Goal: Task Accomplishment & Management: Manage account settings

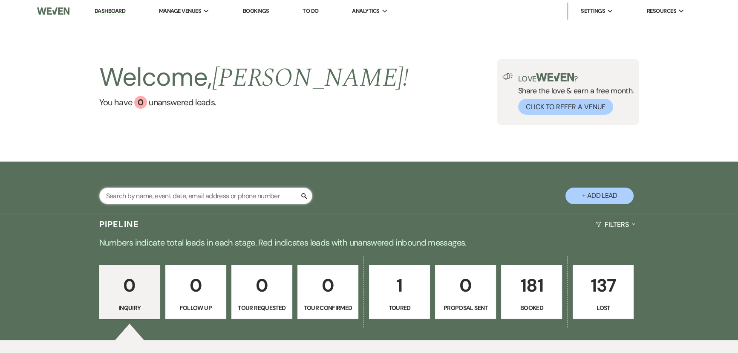
click at [126, 199] on input "text" at bounding box center [205, 196] width 213 height 17
type input "ian"
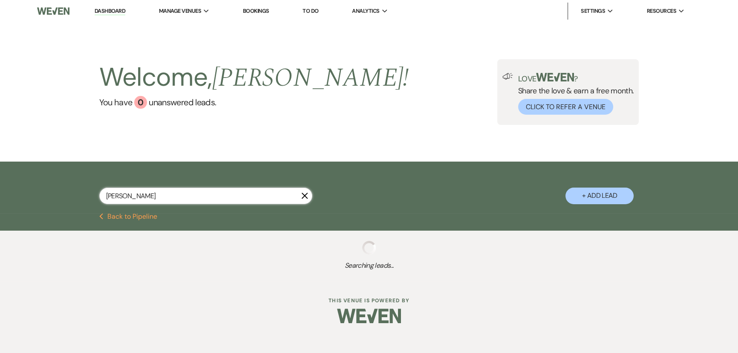
select select "8"
select select "5"
select select "8"
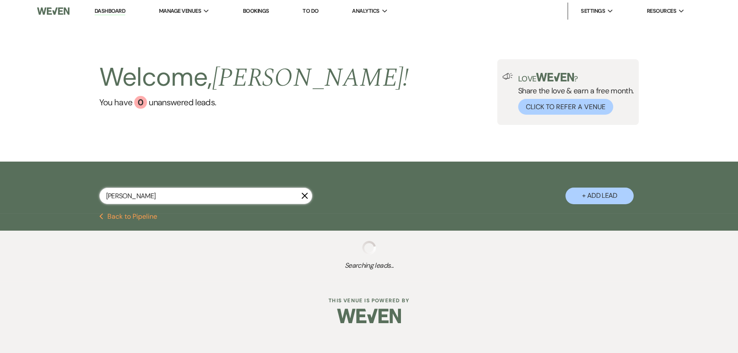
select select "8"
select select "5"
select select "8"
select select "10"
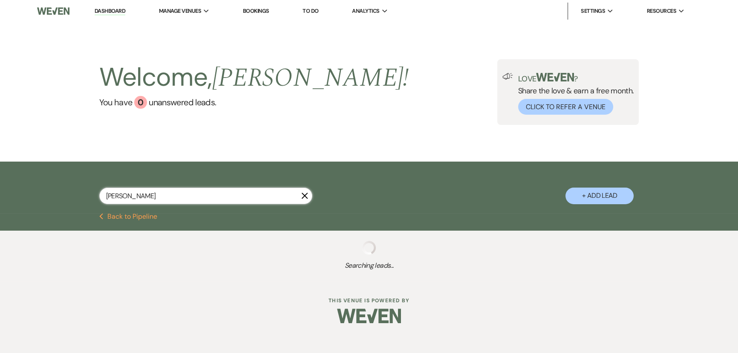
select select "8"
select select "6"
select select "8"
select select "5"
select select "8"
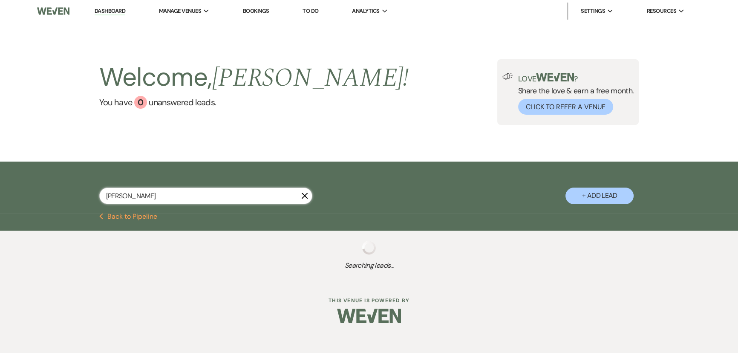
select select "11"
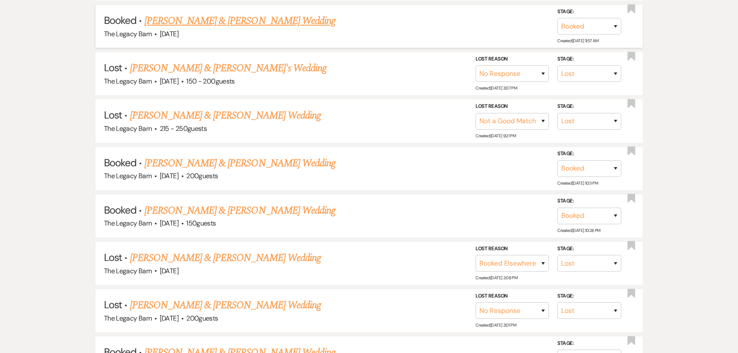
scroll to position [581, 0]
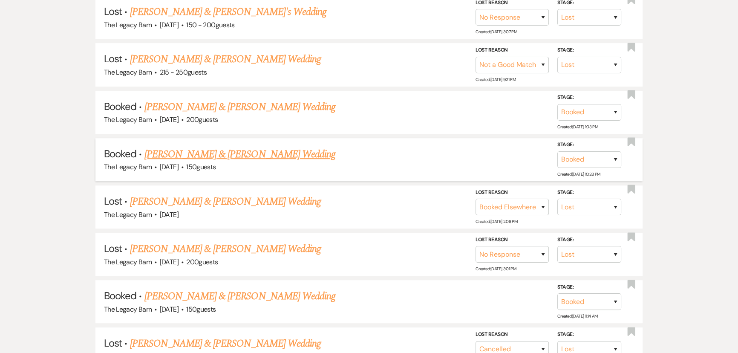
type input "ian"
click at [189, 147] on link "[PERSON_NAME] & [PERSON_NAME] Wedding" at bounding box center [239, 154] width 191 height 15
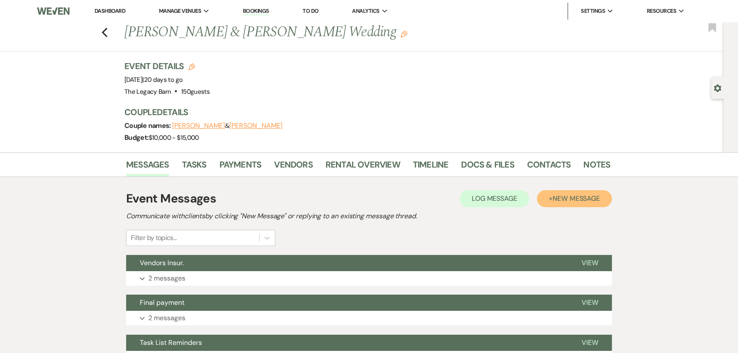
click at [567, 199] on span "New Message" at bounding box center [576, 198] width 47 height 9
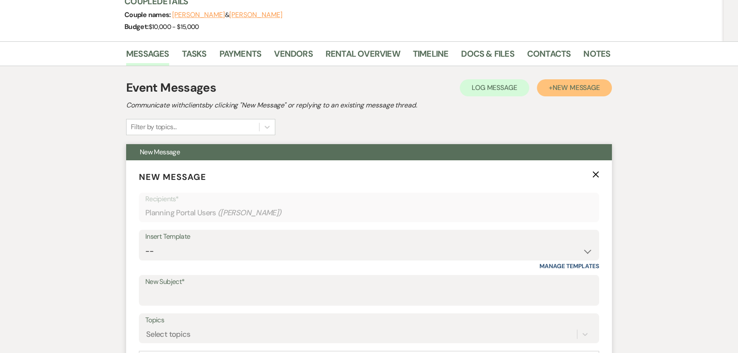
scroll to position [193, 0]
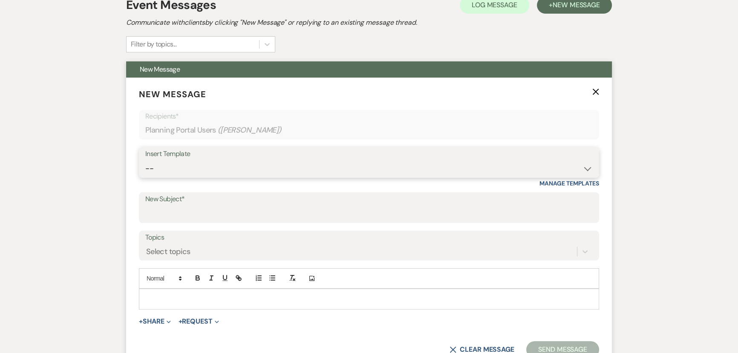
click at [174, 170] on select "-- Documents for Conversion Planning Portal Introduction Initial Inquiry Respon…" at bounding box center [368, 168] width 447 height 17
select select "3918"
click at [145, 160] on select "-- Documents for Conversion Planning Portal Introduction Initial Inquiry Respon…" at bounding box center [368, 168] width 447 height 17
type input "Linens"
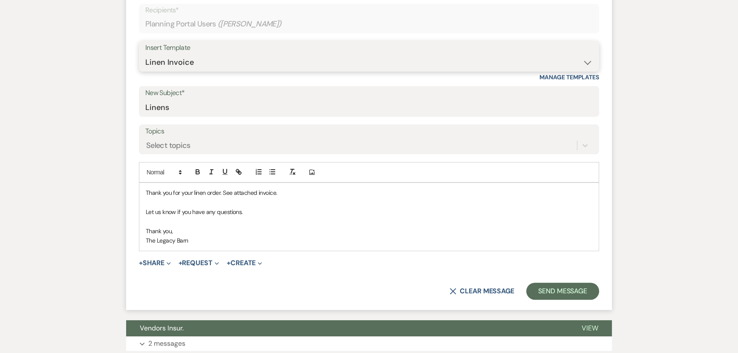
scroll to position [310, 0]
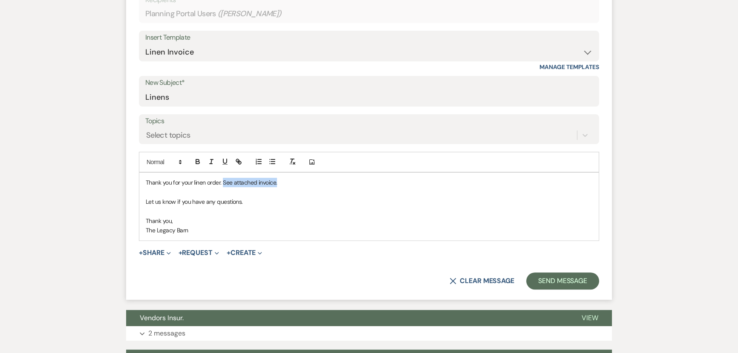
drag, startPoint x: 223, startPoint y: 180, endPoint x: 281, endPoint y: 186, distance: 58.3
click at [281, 186] on p "Thank you for your linen order. See attached invoice." at bounding box center [369, 182] width 447 height 9
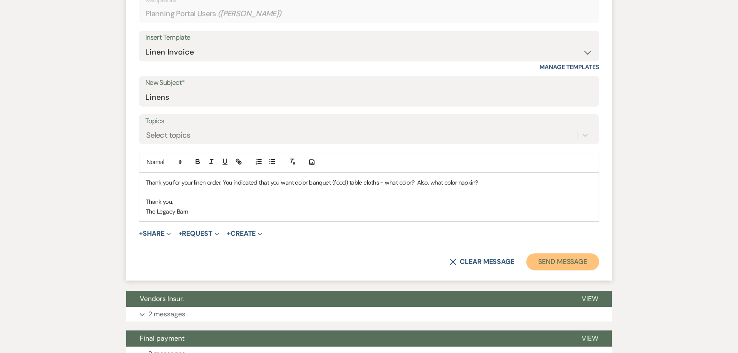
click at [547, 257] on button "Send Message" at bounding box center [562, 261] width 73 height 17
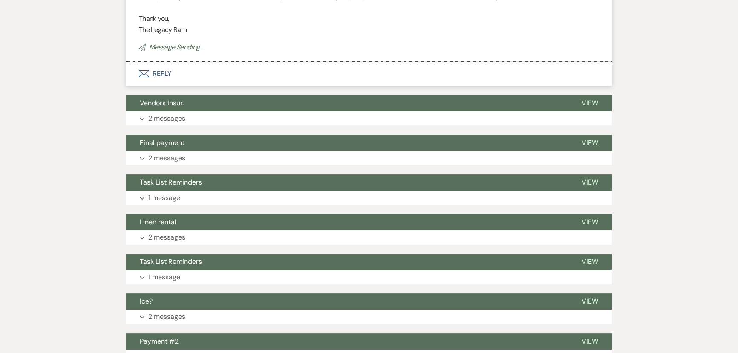
scroll to position [0, 0]
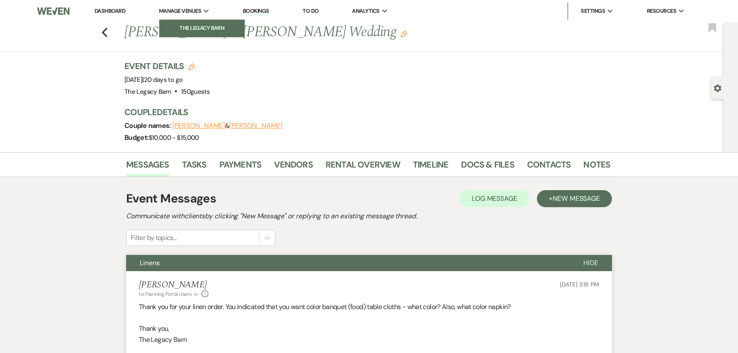
click at [180, 26] on li "The Legacy Barn" at bounding box center [202, 28] width 77 height 9
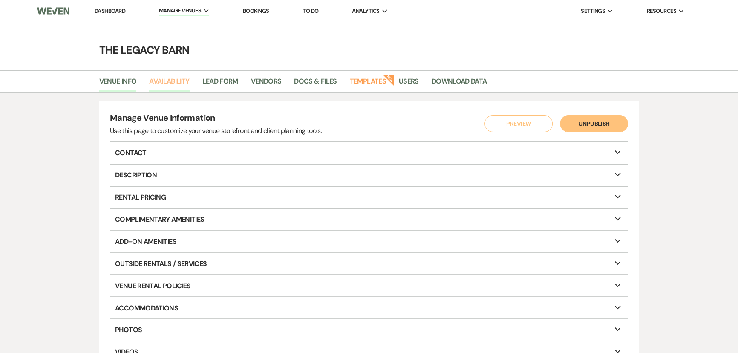
click at [175, 79] on link "Availability" at bounding box center [169, 84] width 40 height 16
select select "3"
select select "2026"
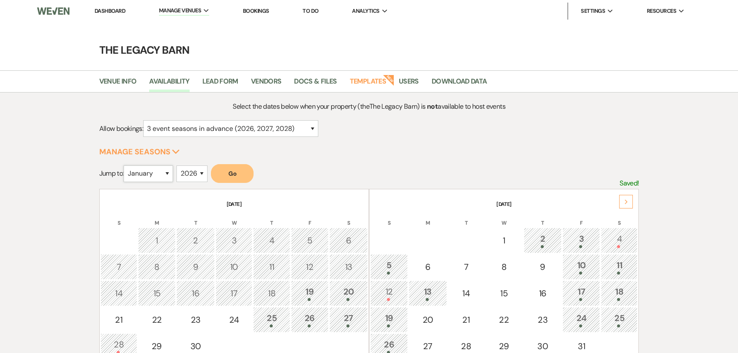
click at [150, 173] on select "January February March April May June July August September October November De…" at bounding box center [148, 173] width 49 height 17
select select "11"
click at [126, 165] on select "January February March April May June July August September October November De…" at bounding box center [148, 173] width 49 height 17
click at [223, 175] on button "Go" at bounding box center [232, 173] width 43 height 19
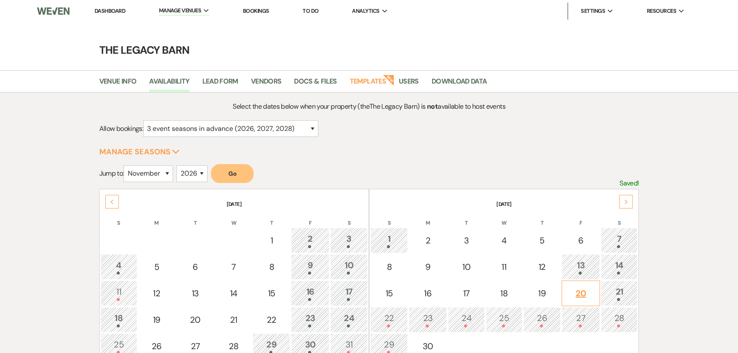
click at [580, 290] on div "20" at bounding box center [580, 293] width 29 height 13
select select "other"
select select "false"
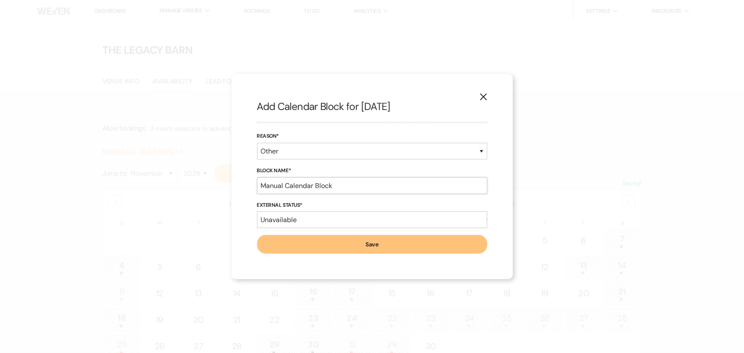
drag, startPoint x: 339, startPoint y: 185, endPoint x: 233, endPoint y: 184, distance: 106.5
click at [233, 184] on div "X Add Calendar Block for 11/20/2026 Reason* Booked Event Hold Other Block Name*…" at bounding box center [371, 176] width 281 height 205
type input "Hailey Kerrigan hold till 10/7/25 tour"
click at [273, 240] on button "Save" at bounding box center [372, 244] width 230 height 19
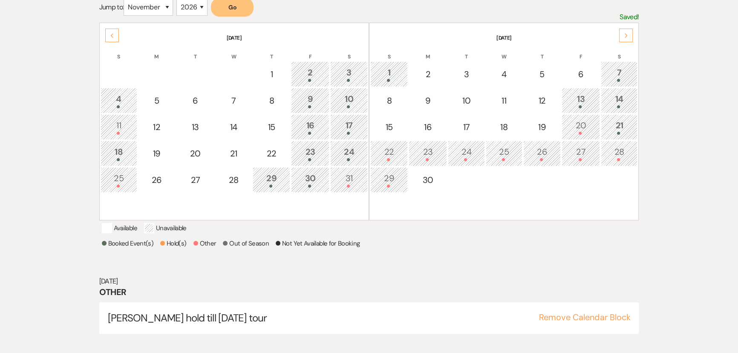
scroll to position [175, 0]
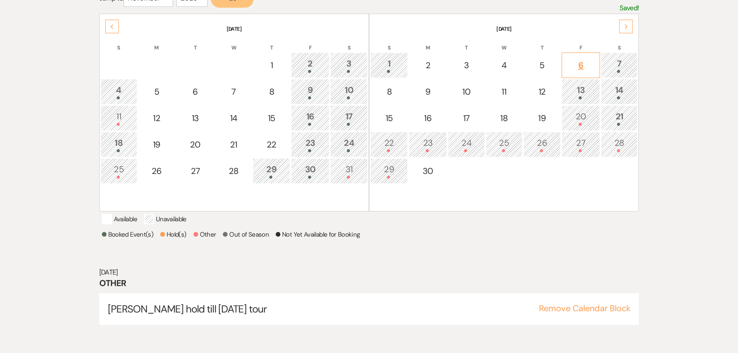
click at [577, 68] on div "6" at bounding box center [580, 65] width 29 height 13
select select "other"
select select "false"
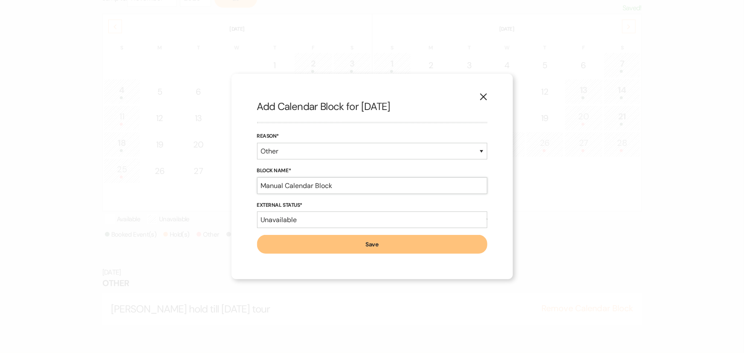
drag, startPoint x: 344, startPoint y: 186, endPoint x: 196, endPoint y: 183, distance: 148.3
click at [196, 183] on div "X Add Calendar Block for 11/6/2026 Reason* Booked Event Hold Other Block Name* …" at bounding box center [372, 176] width 744 height 353
click at [299, 185] on input "Kayla Smith PV wedding" at bounding box center [372, 185] width 230 height 17
type input "Kayla Smith (PV wedding)"
click at [283, 252] on button "Save" at bounding box center [372, 244] width 230 height 19
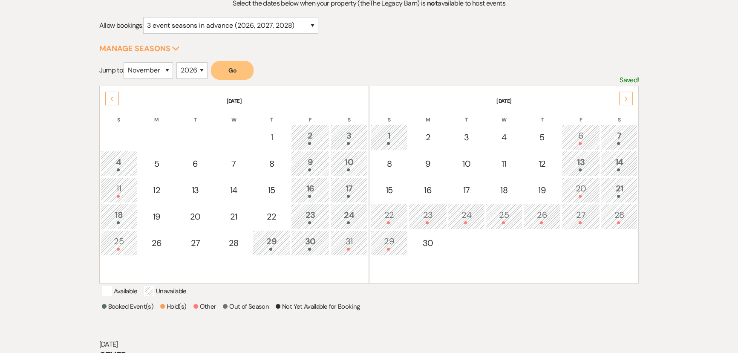
scroll to position [0, 0]
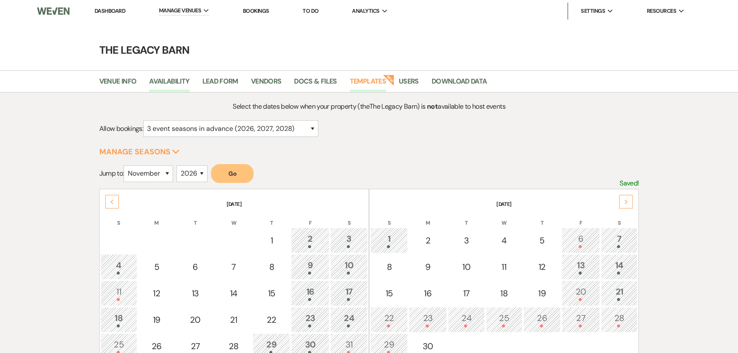
click at [365, 82] on link "Templates" at bounding box center [368, 84] width 36 height 16
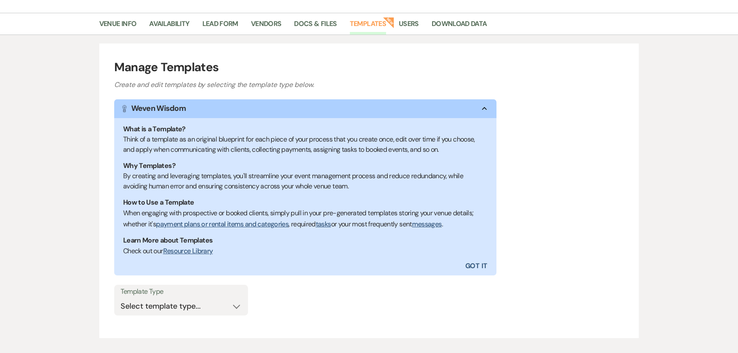
scroll to position [105, 0]
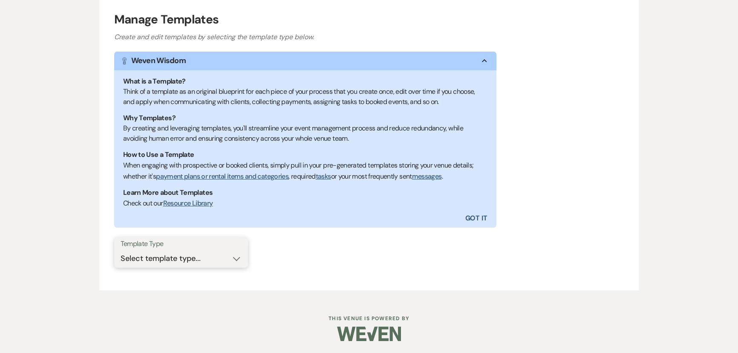
click at [137, 260] on select "Select template type... Task List Message Templates Payment Plan Inventory Item…" at bounding box center [181, 258] width 121 height 17
select select "Message Templates"
click at [121, 250] on select "Select template type... Task List Message Templates Payment Plan Inventory Item…" at bounding box center [181, 258] width 121 height 17
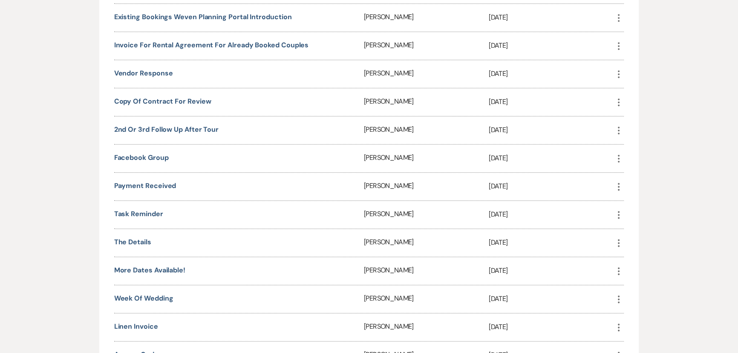
scroll to position [686, 0]
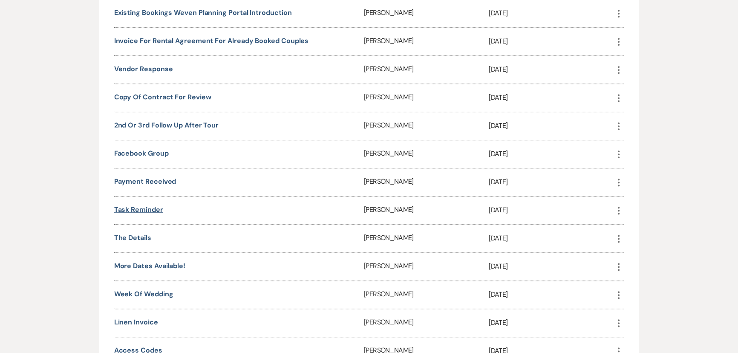
click at [128, 205] on link "Task Reminder" at bounding box center [138, 209] width 49 height 9
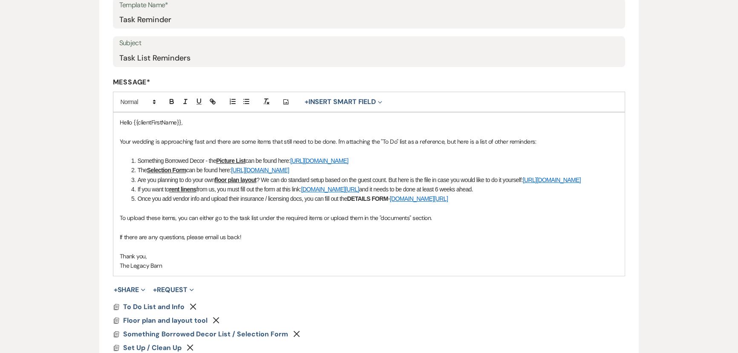
scroll to position [155, 0]
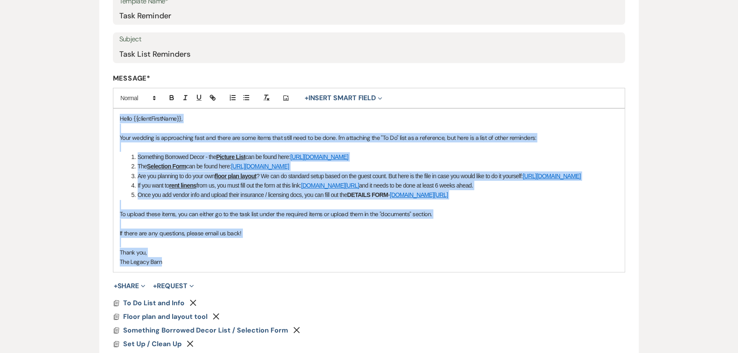
drag, startPoint x: 116, startPoint y: 118, endPoint x: 244, endPoint y: 271, distance: 199.1
click at [244, 271] on div "Hello {{clientFirstName}}, Your wedding is approaching fast and there are some …" at bounding box center [369, 190] width 512 height 163
copy div "Hello {{clientFirstName}}, Your wedding is approaching fast and there are some …"
click at [180, 148] on p at bounding box center [369, 146] width 499 height 9
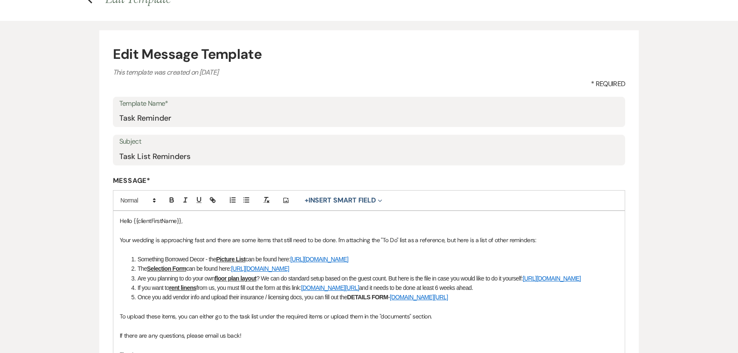
scroll to position [0, 0]
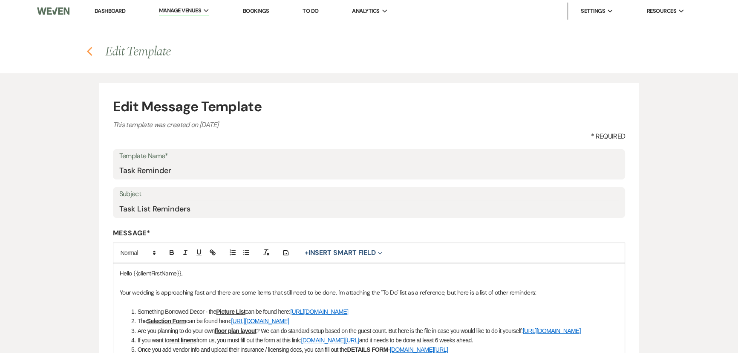
click at [89, 51] on use "button" at bounding box center [90, 51] width 6 height 9
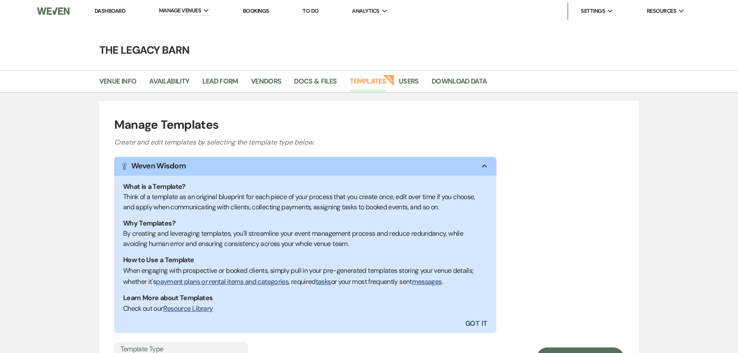
click at [112, 8] on link "Dashboard" at bounding box center [110, 10] width 31 height 7
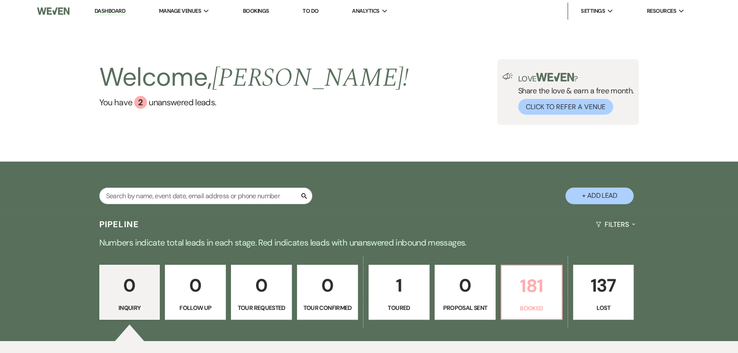
click at [530, 284] on p "181" at bounding box center [532, 285] width 50 height 29
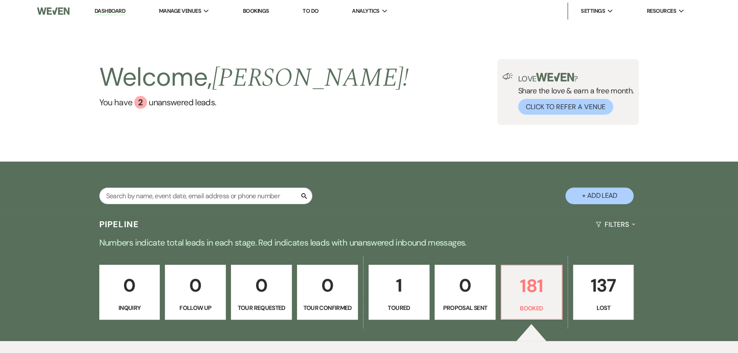
click at [205, 170] on div "Search + Add Lead" at bounding box center [369, 188] width 614 height 45
click at [207, 173] on div "Search + Add Lead" at bounding box center [369, 188] width 614 height 45
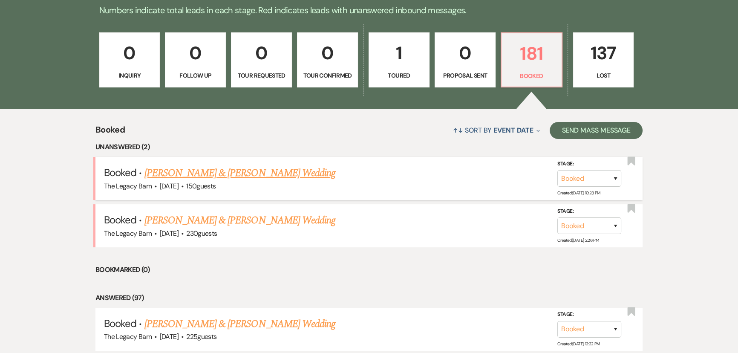
click at [184, 170] on link "[PERSON_NAME] & [PERSON_NAME] Wedding" at bounding box center [239, 172] width 191 height 15
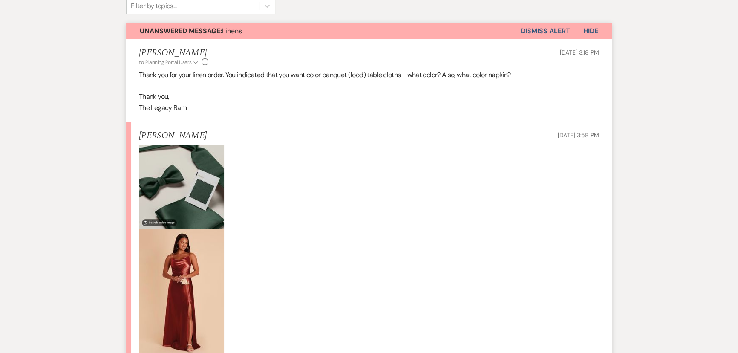
scroll to position [232, 0]
click at [164, 187] on img at bounding box center [181, 186] width 85 height 84
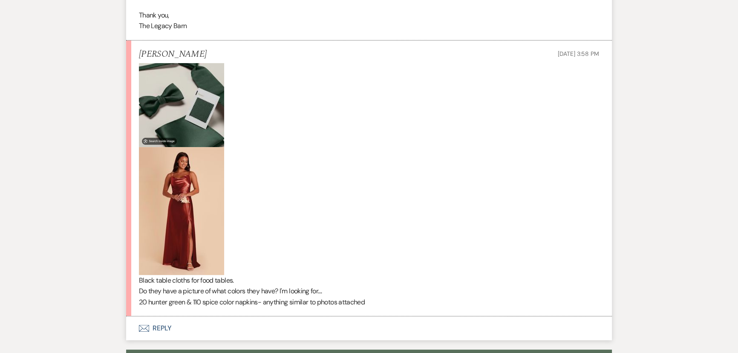
scroll to position [426, 0]
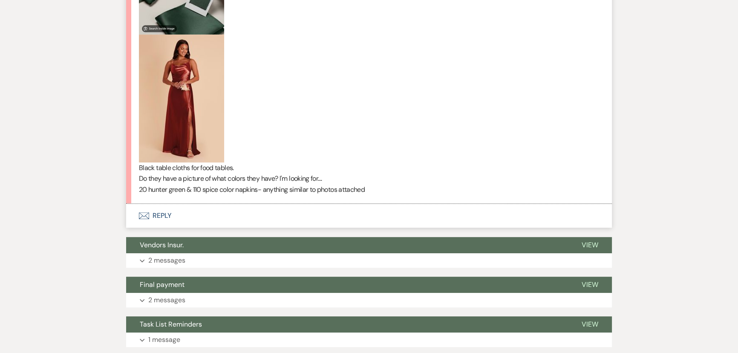
click at [184, 123] on img at bounding box center [181, 99] width 85 height 128
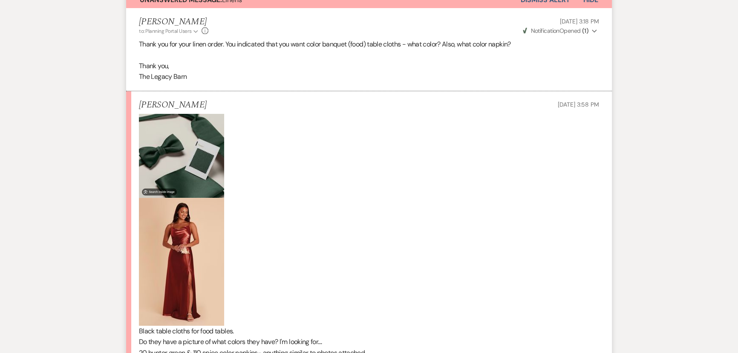
scroll to position [232, 0]
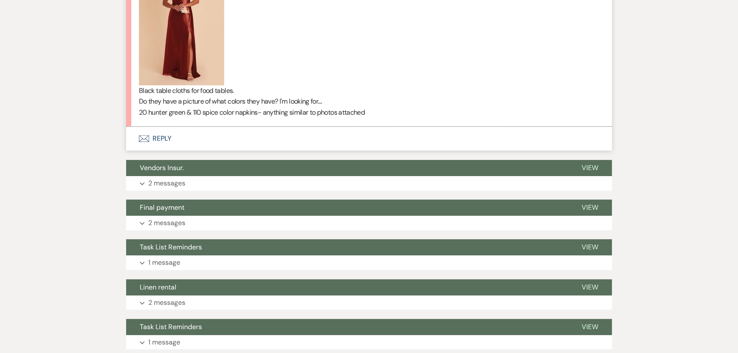
click at [160, 141] on button "Envelope Reply" at bounding box center [369, 139] width 486 height 24
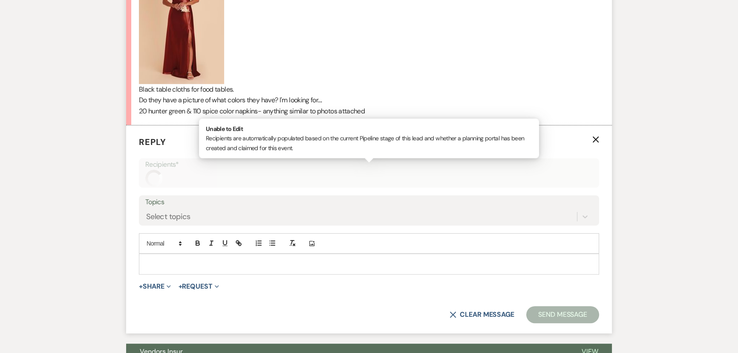
scroll to position [541, 0]
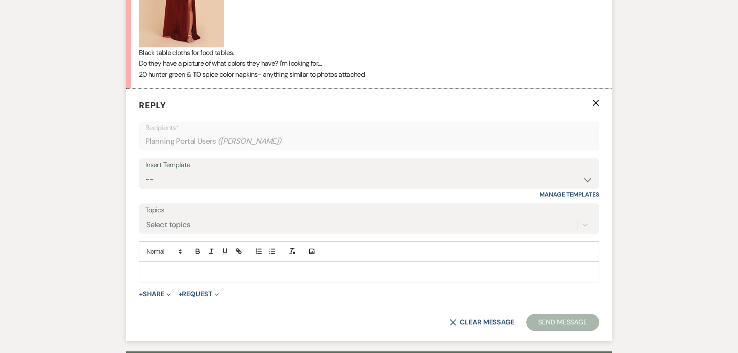
click at [156, 277] on div at bounding box center [368, 272] width 459 height 20
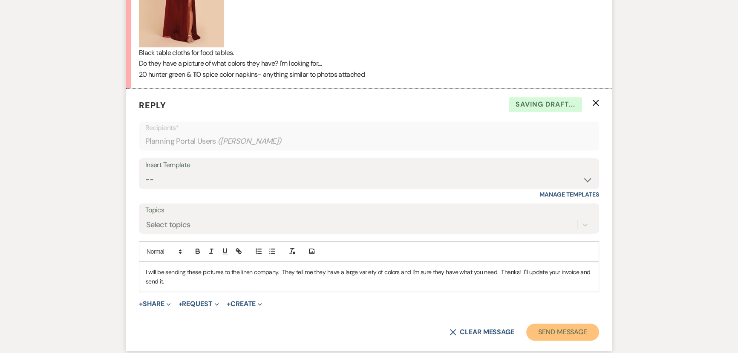
click at [553, 329] on button "Send Message" at bounding box center [562, 331] width 73 height 17
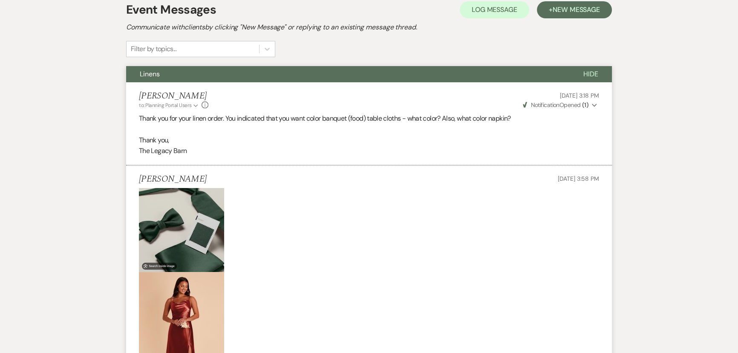
scroll to position [115, 0]
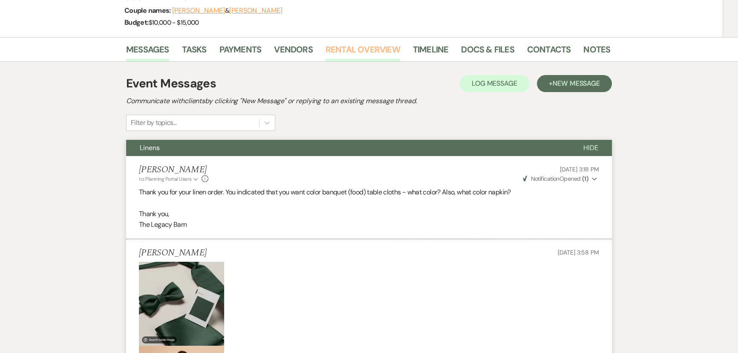
click at [327, 51] on link "Rental Overview" at bounding box center [363, 52] width 75 height 19
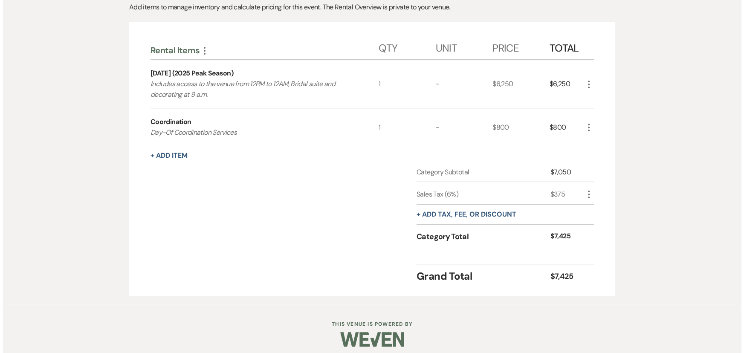
scroll to position [211, 0]
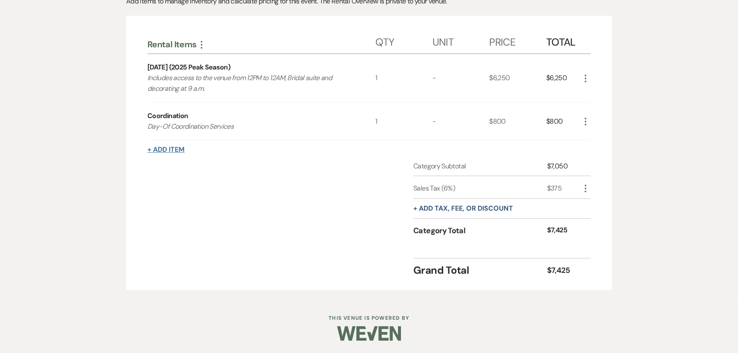
click at [179, 150] on button "+ Add Item" at bounding box center [165, 149] width 37 height 7
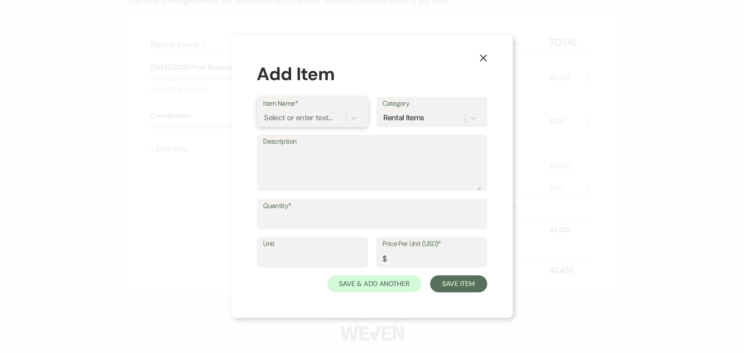
click at [273, 116] on div "Select or enter text..." at bounding box center [298, 118] width 69 height 12
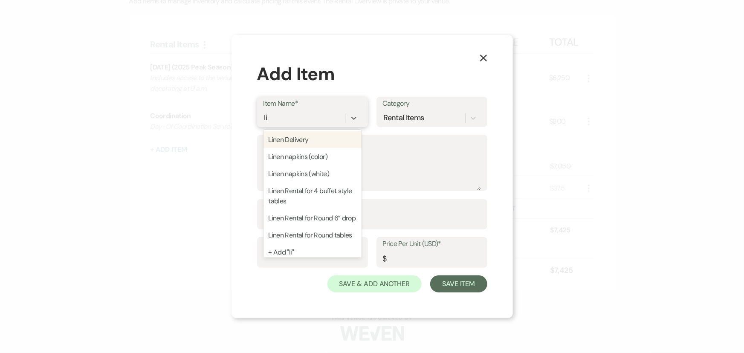
type input "lin"
click at [277, 138] on div "Linen Delivery" at bounding box center [312, 139] width 98 height 17
type input "10"
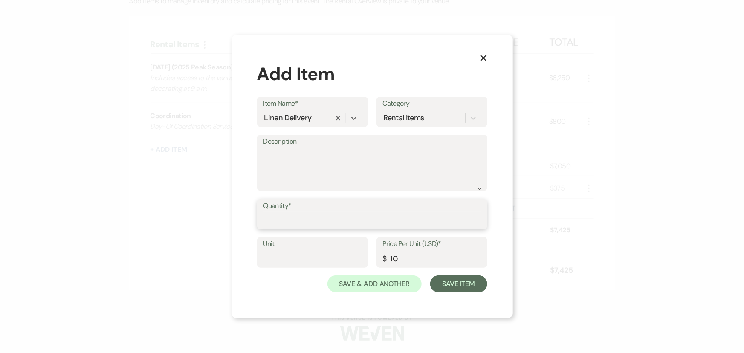
click at [270, 219] on input "Quantity*" at bounding box center [371, 220] width 217 height 17
type input "1"
click at [374, 283] on button "Save & Add Another" at bounding box center [374, 283] width 95 height 17
click at [268, 118] on div "Select or enter text..." at bounding box center [298, 118] width 69 height 12
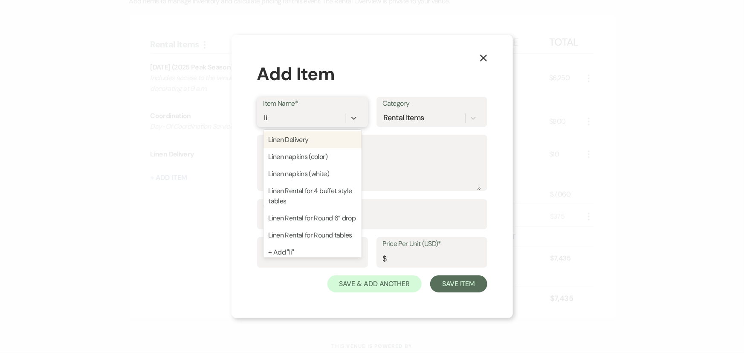
type input "lin"
click at [284, 157] on div "Linen napkins (color)" at bounding box center [312, 156] width 98 height 17
type input "1.5"
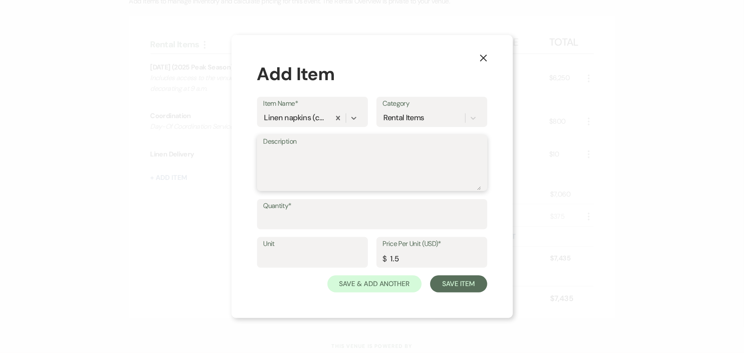
click at [275, 154] on textarea "Description" at bounding box center [371, 168] width 217 height 43
click at [273, 156] on textarea "10" at bounding box center [371, 168] width 217 height 43
type textarea "1"
type textarea "20 Hunter Green"
click at [266, 222] on input "Quantity*" at bounding box center [371, 220] width 217 height 17
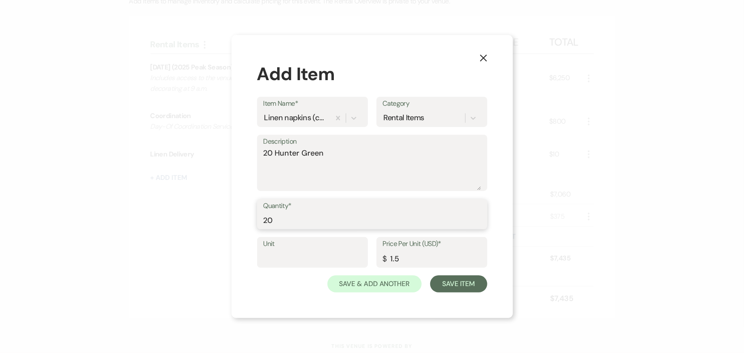
type input "20"
drag, startPoint x: 274, startPoint y: 153, endPoint x: 234, endPoint y: 149, distance: 40.2
click at [234, 149] on div "X Add Item Item Name* Linen napkins (color) Category Rental Items Description 2…" at bounding box center [371, 176] width 281 height 283
type textarea "Hunter Green"
click at [375, 287] on button "Save & Add Another" at bounding box center [374, 283] width 95 height 17
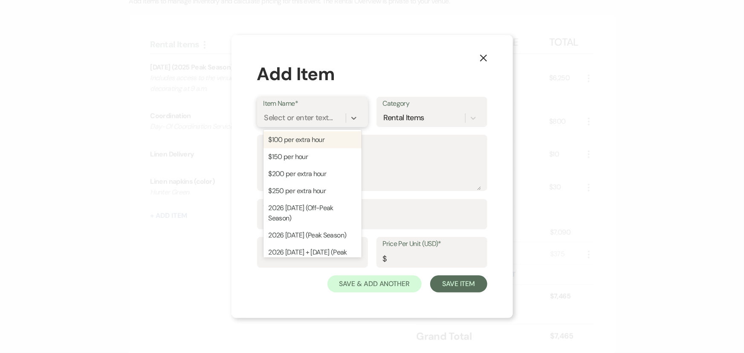
click at [277, 117] on div "Select or enter text..." at bounding box center [298, 118] width 69 height 12
type input "lin"
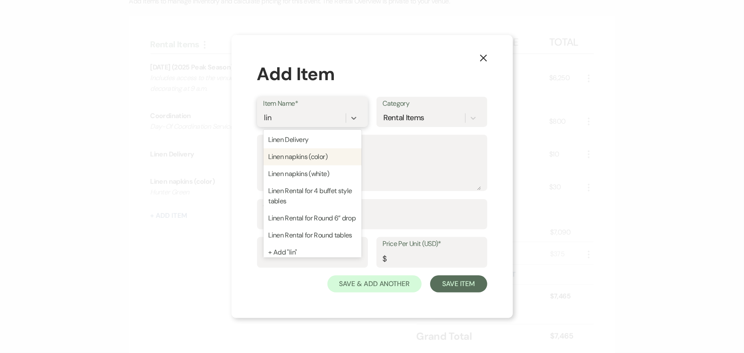
click at [288, 158] on div "Linen napkins (color)" at bounding box center [312, 156] width 98 height 17
type input "1.5"
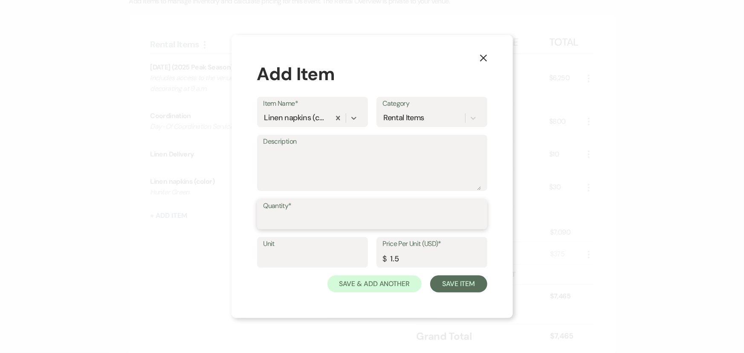
click at [267, 223] on input "Quantity*" at bounding box center [371, 220] width 217 height 17
type input "110"
click at [273, 151] on textarea "Description" at bounding box center [371, 168] width 217 height 43
type textarea "O"
click at [286, 153] on textarea "Burnt orange/spice" at bounding box center [371, 168] width 217 height 43
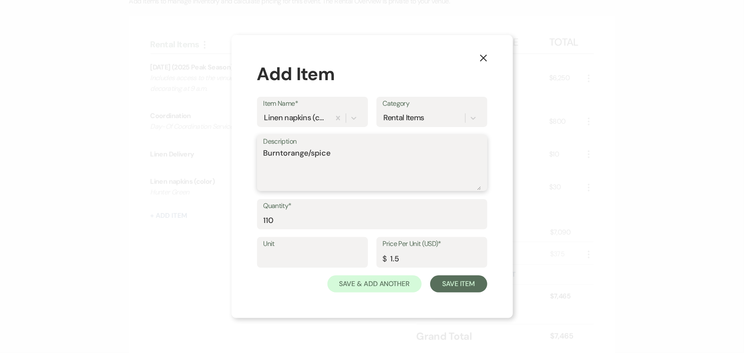
drag, startPoint x: 311, startPoint y: 151, endPoint x: 250, endPoint y: 155, distance: 61.5
click at [250, 155] on div "X Add Item Item Name* Linen napkins (color) Category Rental Items Description B…" at bounding box center [371, 176] width 281 height 283
click at [290, 149] on textarea "spice" at bounding box center [371, 168] width 217 height 43
type textarea "spice color"
click at [349, 288] on button "Save & Add Another" at bounding box center [374, 283] width 95 height 17
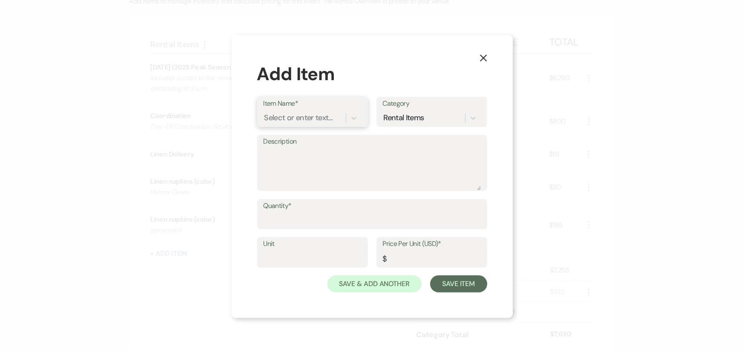
click at [266, 121] on div "Select or enter text..." at bounding box center [298, 118] width 69 height 12
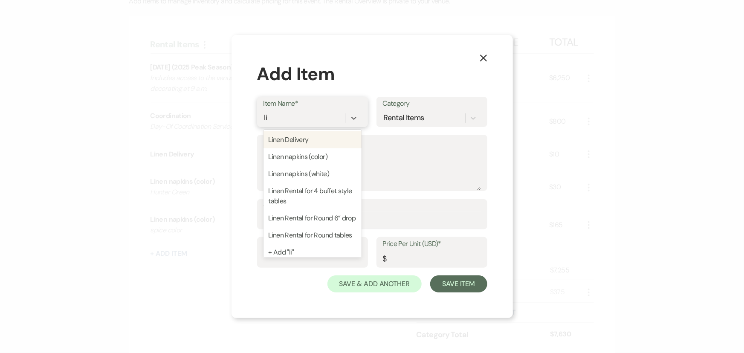
type input "lin"
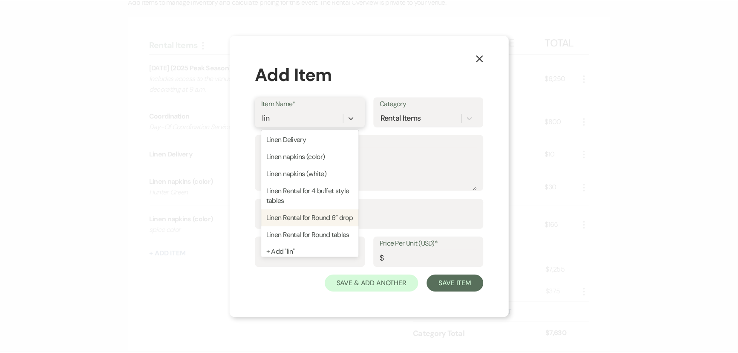
scroll to position [26, 0]
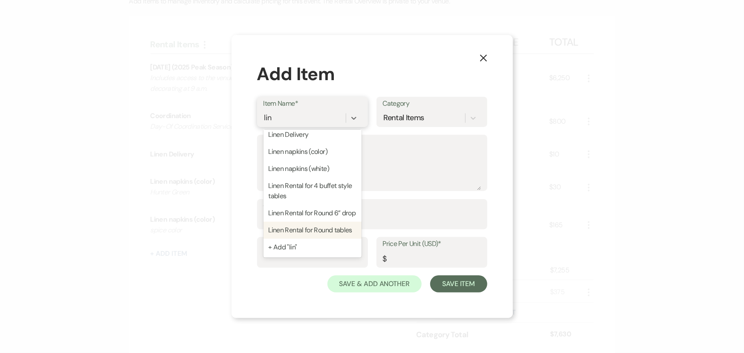
click at [291, 222] on div "Linen Rental for Round tables" at bounding box center [312, 230] width 98 height 17
type input "20"
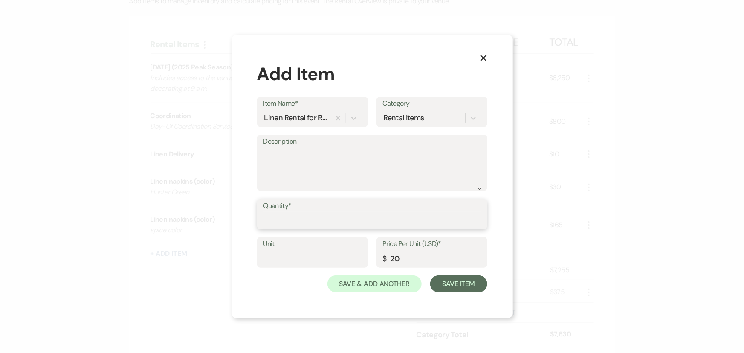
click at [275, 219] on input "Quantity*" at bounding box center [371, 220] width 217 height 17
type input "15"
click at [365, 284] on button "Save & Add Another" at bounding box center [374, 283] width 95 height 17
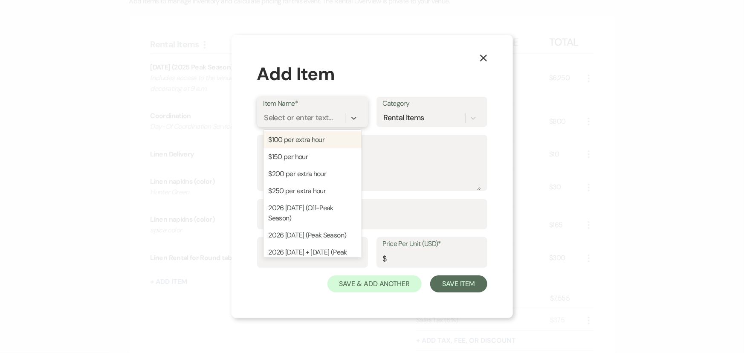
click at [274, 120] on div "Select or enter text..." at bounding box center [298, 118] width 69 height 12
type input "lin"
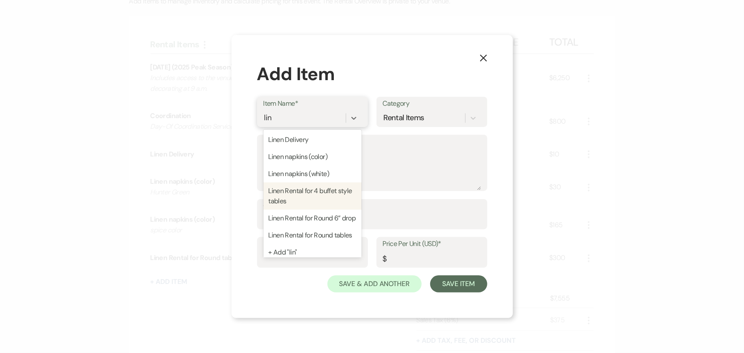
click at [290, 197] on div "Linen Rental for 4 buffet style tables" at bounding box center [312, 195] width 98 height 27
type input "22"
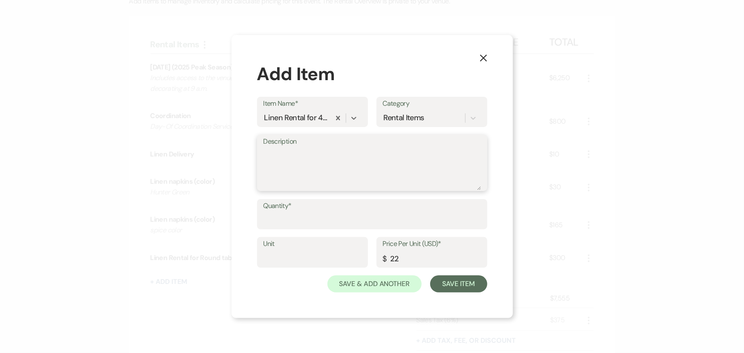
click at [273, 151] on textarea "Description" at bounding box center [371, 168] width 217 height 43
type textarea "Black"
click at [268, 221] on input "Quantity*" at bounding box center [371, 220] width 217 height 17
type input "3"
click at [469, 283] on button "Save Item" at bounding box center [458, 283] width 57 height 17
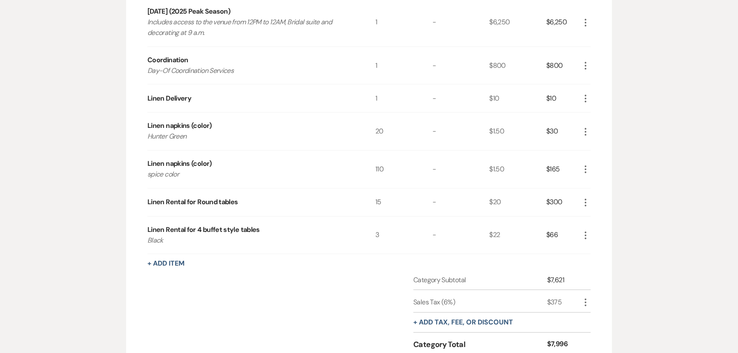
scroll to position [288, 0]
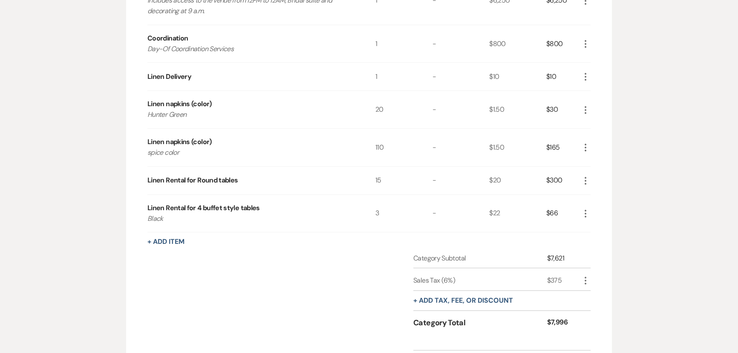
click at [586, 281] on icon "More" at bounding box center [585, 280] width 10 height 10
click at [595, 294] on button "Pencil Edit" at bounding box center [602, 297] width 44 height 14
select select "3"
select select "false"
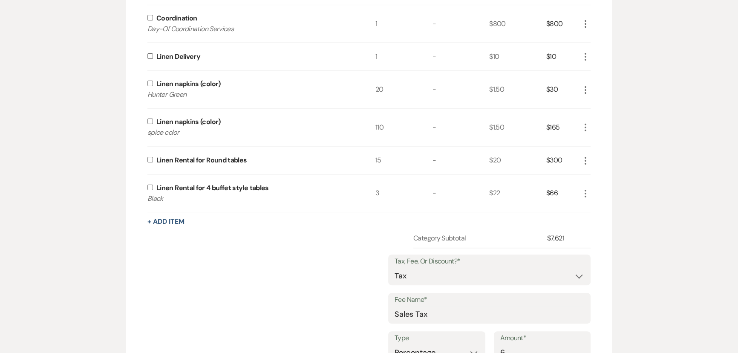
scroll to position [443, 0]
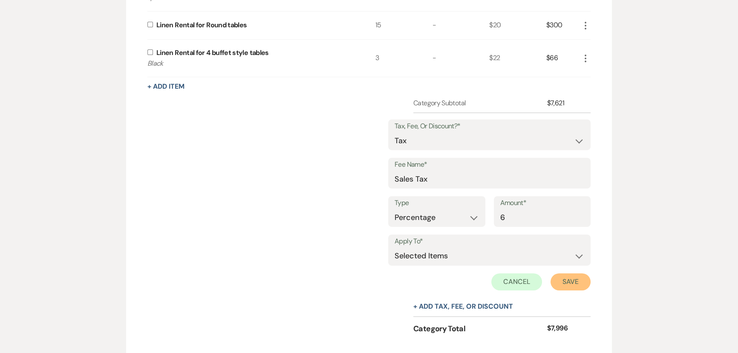
click at [569, 281] on button "Save" at bounding box center [571, 281] width 40 height 17
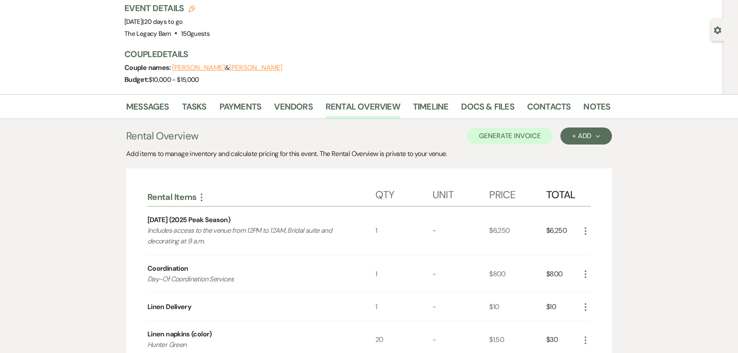
scroll to position [0, 0]
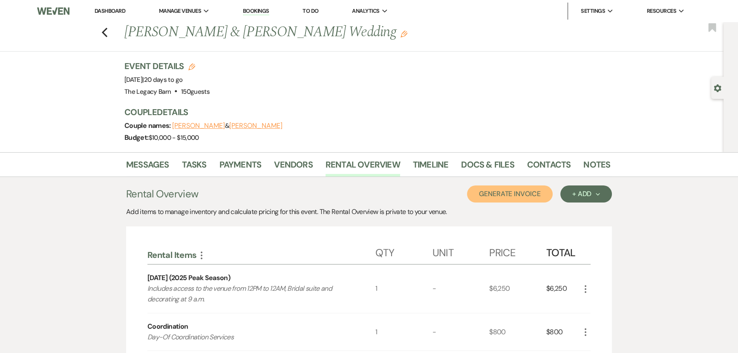
click at [529, 200] on button "Generate Invoice" at bounding box center [510, 193] width 86 height 17
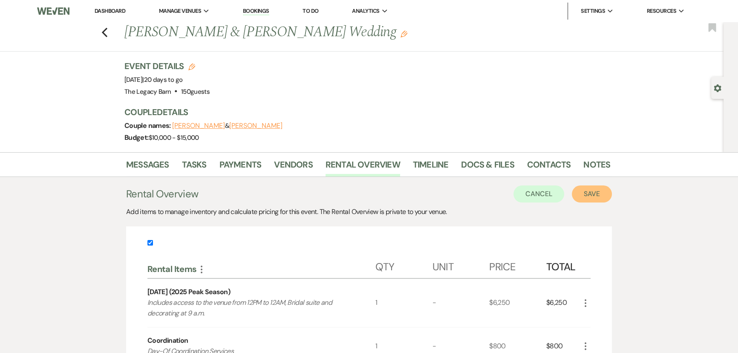
click at [588, 199] on button "Save" at bounding box center [592, 193] width 40 height 17
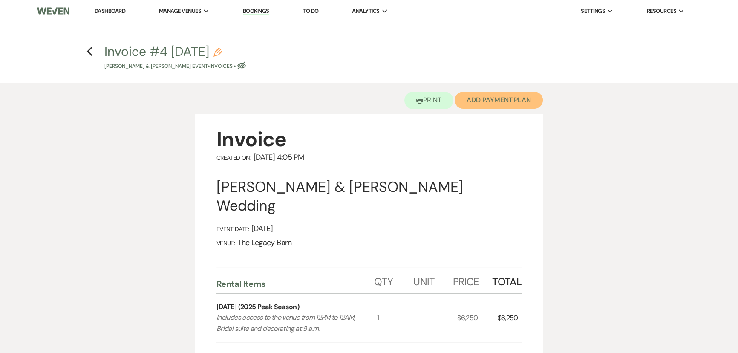
click at [500, 102] on button "Add Payment Plan" at bounding box center [499, 100] width 88 height 17
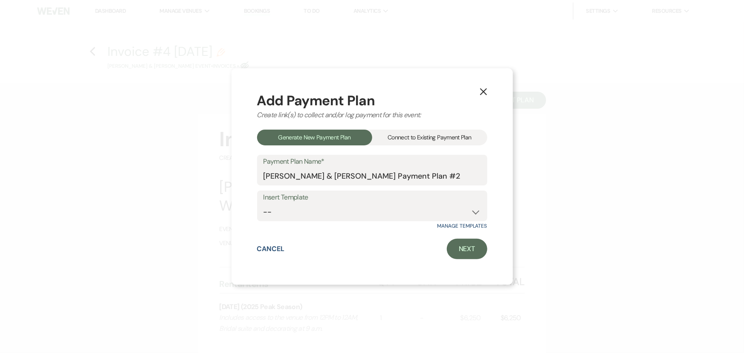
click at [404, 140] on div "Connect to Existing Payment Plan" at bounding box center [429, 138] width 115 height 16
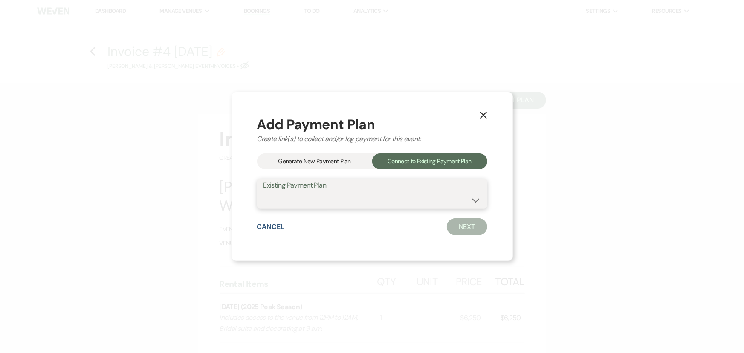
click at [281, 203] on select "Ian Searcy & Jaime Zaneske's Payment Plan #1" at bounding box center [371, 199] width 217 height 17
select select "10513"
click at [263, 191] on select "Ian Searcy & Jaime Zaneske's Payment Plan #1" at bounding box center [371, 199] width 217 height 17
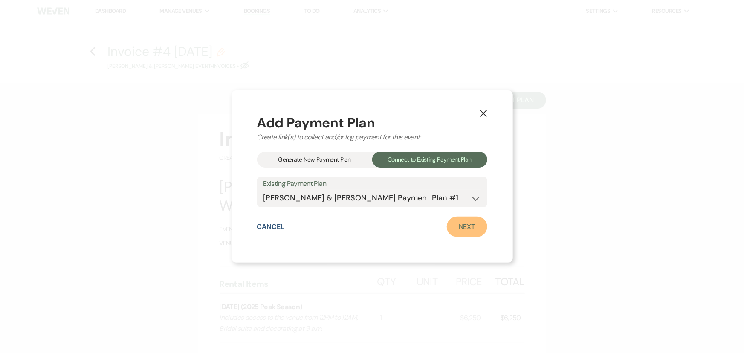
click at [466, 230] on link "Next" at bounding box center [467, 226] width 40 height 20
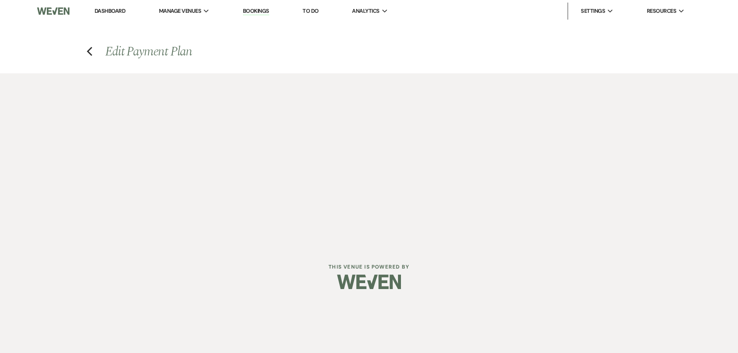
select select "28851"
select select "1"
select select "true"
select select "1"
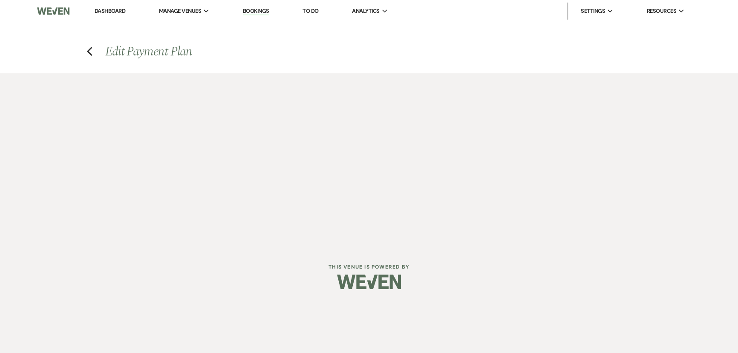
select select "true"
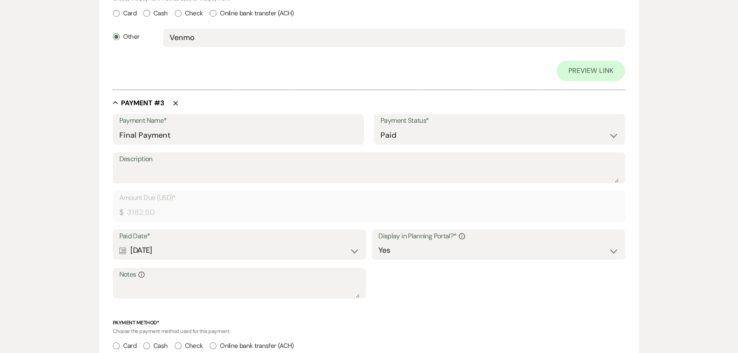
scroll to position [913, 0]
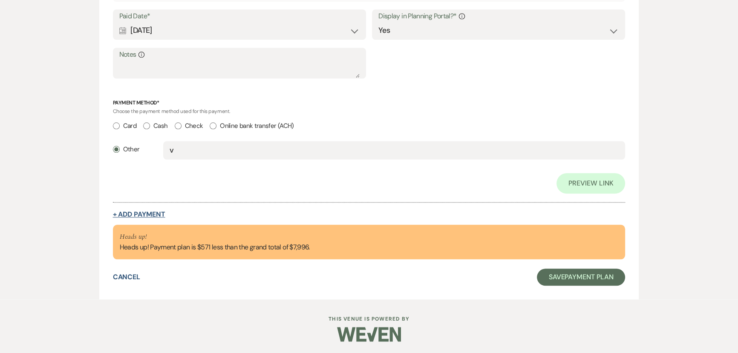
click at [139, 215] on button "+ Add Payment" at bounding box center [139, 214] width 52 height 7
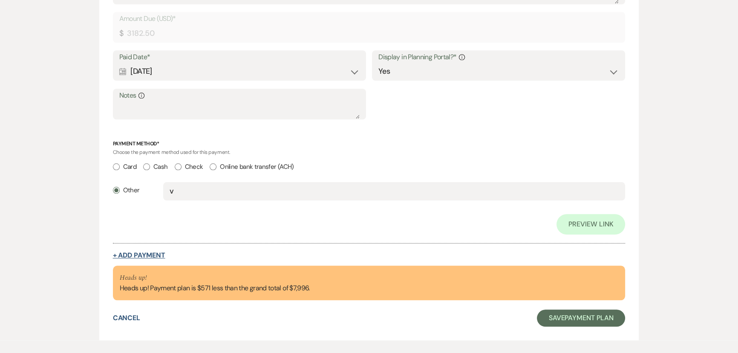
select select "2"
select select "flat"
select select "true"
select select "client"
select select "weeks"
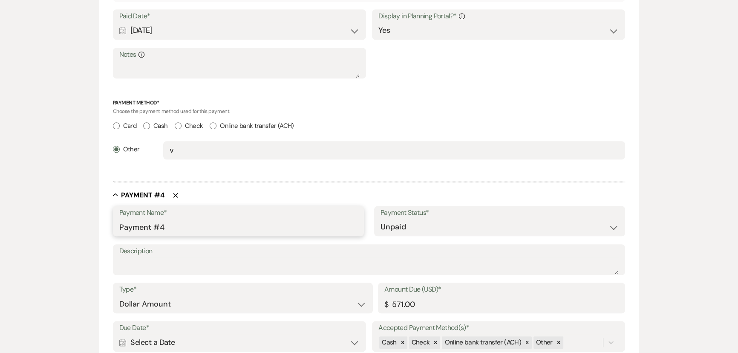
drag, startPoint x: 170, startPoint y: 226, endPoint x: 89, endPoint y: 219, distance: 81.3
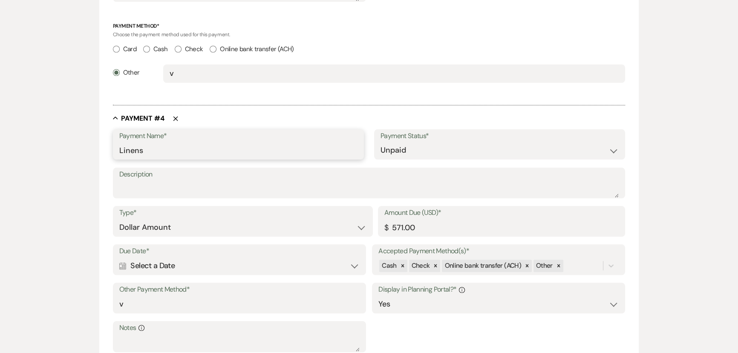
scroll to position [1066, 0]
type input "Linens"
click at [167, 265] on div "Calendar Select a Date Expand" at bounding box center [239, 265] width 240 height 17
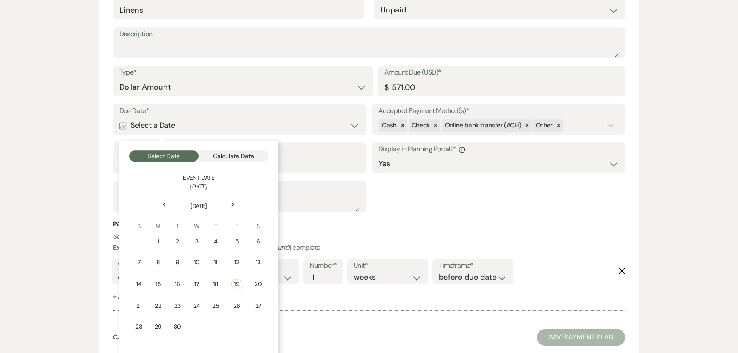
scroll to position [1221, 0]
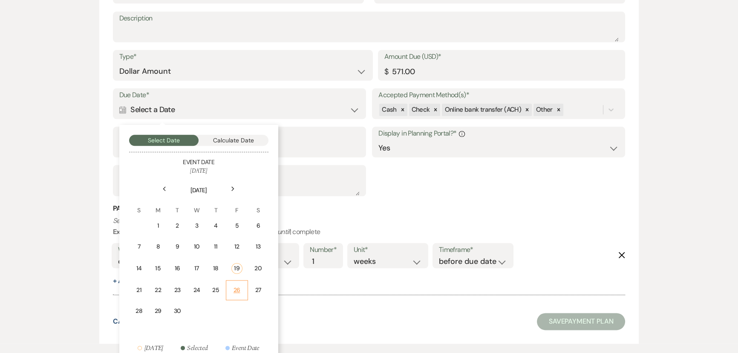
click at [234, 287] on div "26" at bounding box center [236, 290] width 11 height 9
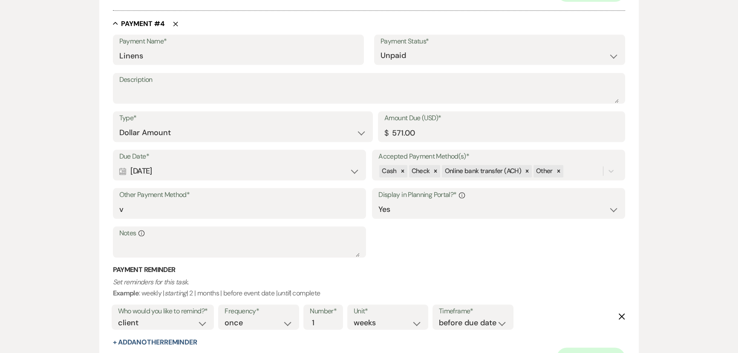
scroll to position [1283, 0]
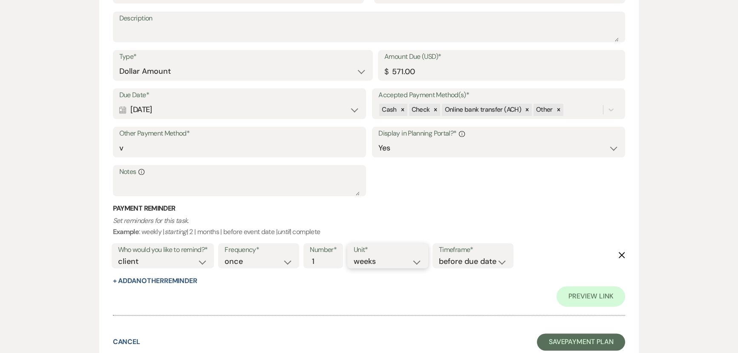
click at [376, 258] on select "days weeks months" at bounding box center [388, 262] width 68 height 12
select select "days"
click at [355, 256] on select "days weeks months" at bounding box center [388, 262] width 68 height 12
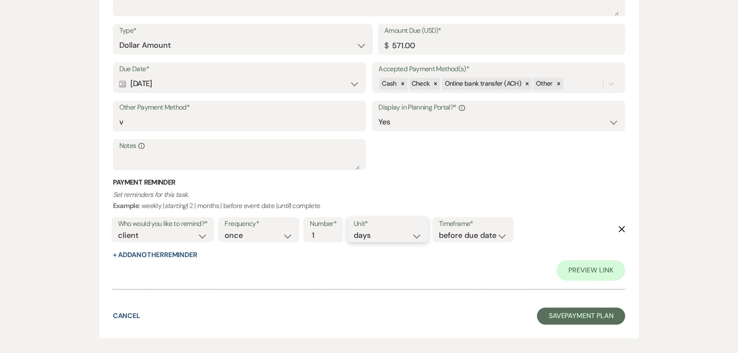
scroll to position [1347, 0]
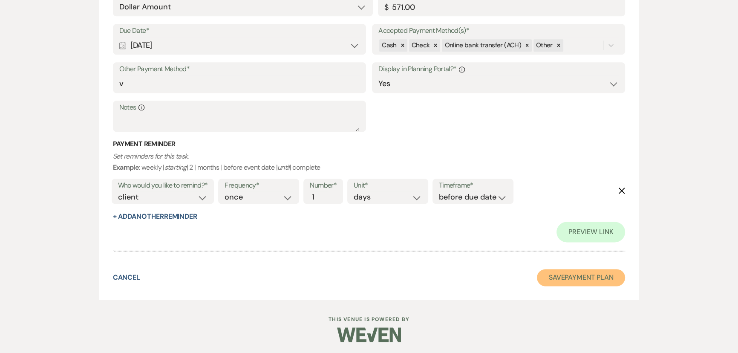
click at [571, 279] on button "Save Payment Plan" at bounding box center [581, 277] width 89 height 17
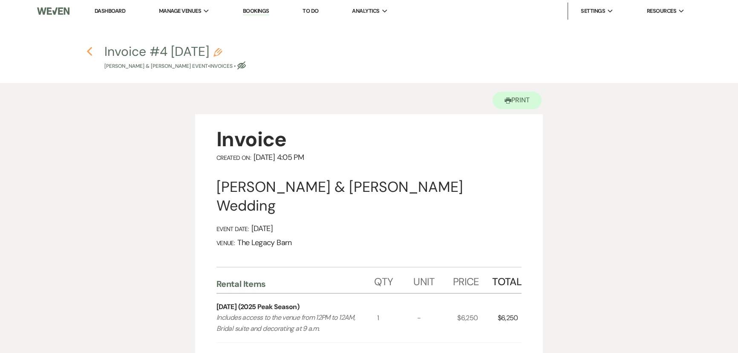
click at [89, 53] on use "button" at bounding box center [90, 51] width 6 height 9
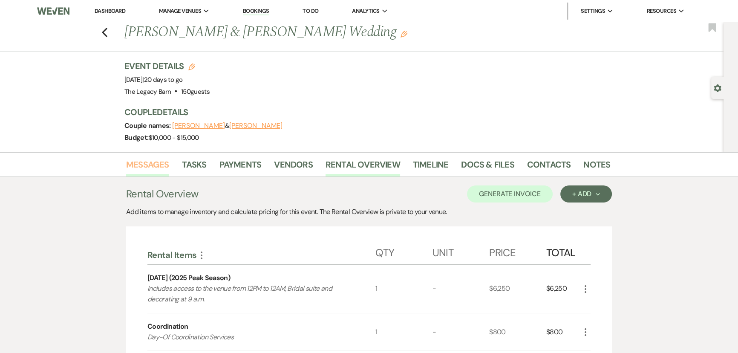
click at [139, 169] on link "Messages" at bounding box center [147, 167] width 43 height 19
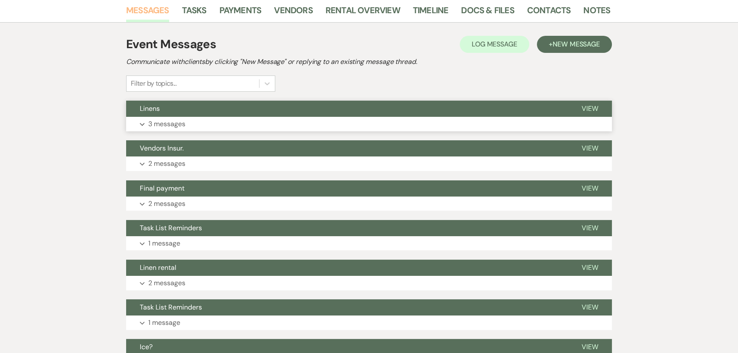
scroll to position [155, 0]
click at [221, 109] on button "Linens" at bounding box center [347, 108] width 442 height 16
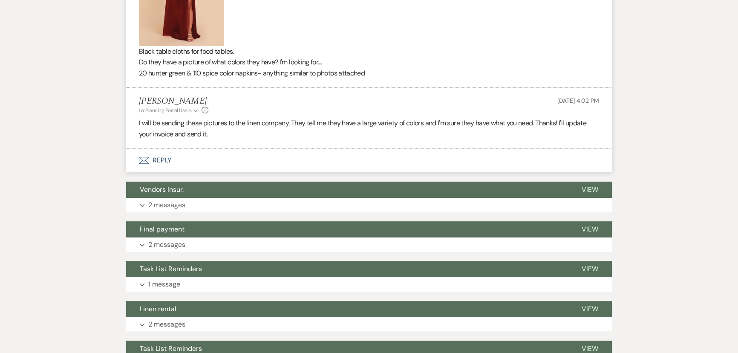
click at [159, 156] on button "Envelope Reply" at bounding box center [369, 160] width 486 height 24
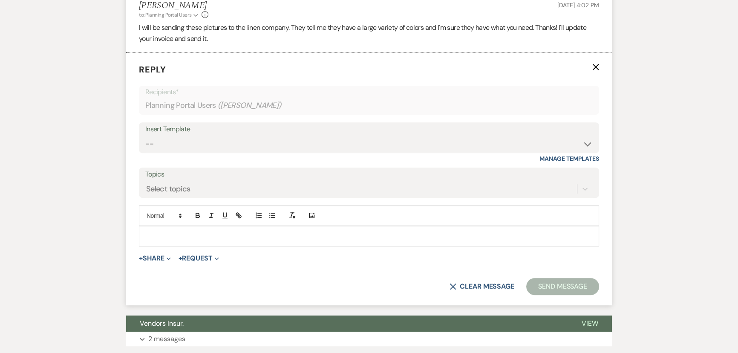
scroll to position [641, 0]
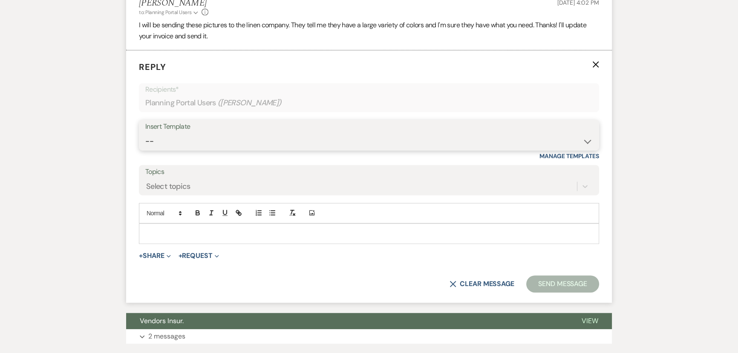
click at [175, 144] on select "-- Documents for Conversion Planning Portal Introduction Initial Inquiry Respon…" at bounding box center [368, 141] width 447 height 17
click at [145, 133] on select "-- Documents for Conversion Planning Portal Introduction Initial Inquiry Respon…" at bounding box center [368, 141] width 447 height 17
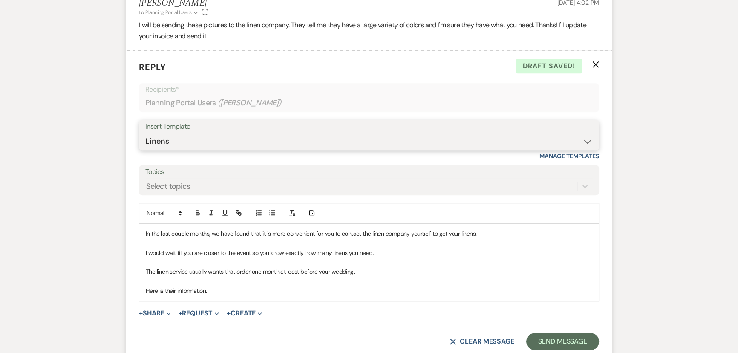
click at [172, 141] on select "-- Documents for Conversion Planning Portal Introduction Initial Inquiry Respon…" at bounding box center [368, 141] width 447 height 17
select select "3918"
click at [145, 133] on select "-- Documents for Conversion Planning Portal Introduction Initial Inquiry Respon…" at bounding box center [368, 141] width 447 height 17
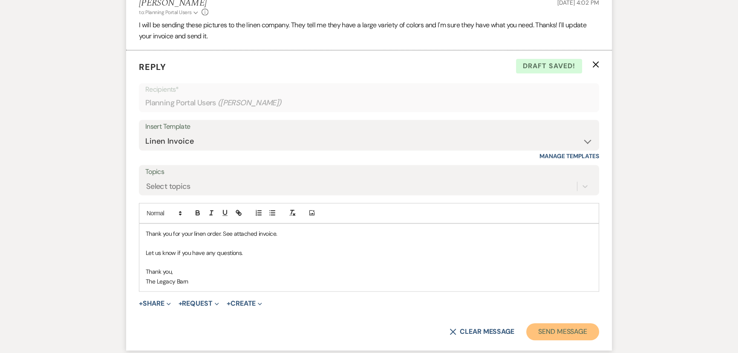
click at [561, 329] on button "Send Message" at bounding box center [562, 331] width 73 height 17
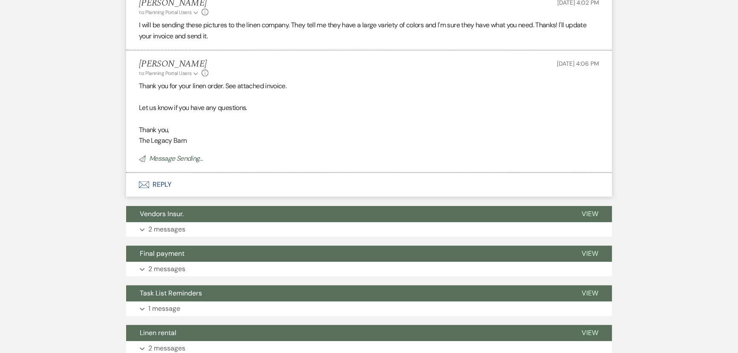
click at [159, 187] on button "Envelope Reply" at bounding box center [369, 185] width 486 height 24
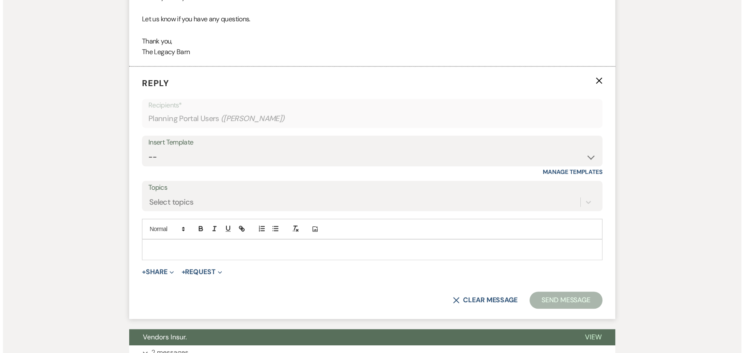
scroll to position [745, 0]
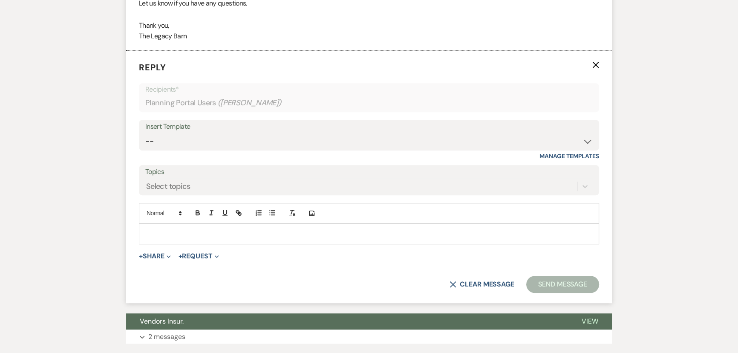
click at [151, 227] on div at bounding box center [368, 234] width 459 height 20
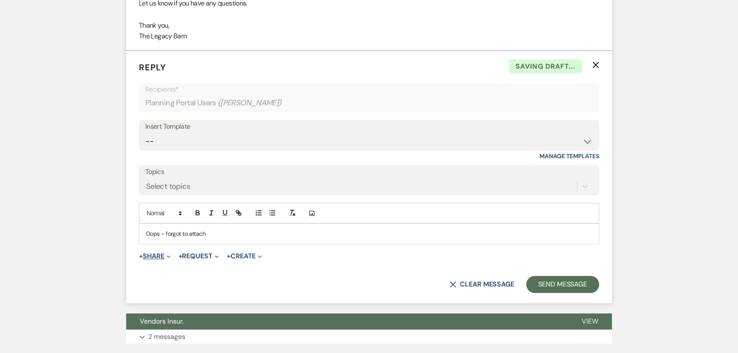
click at [160, 259] on button "+ Share Expand" at bounding box center [155, 256] width 32 height 7
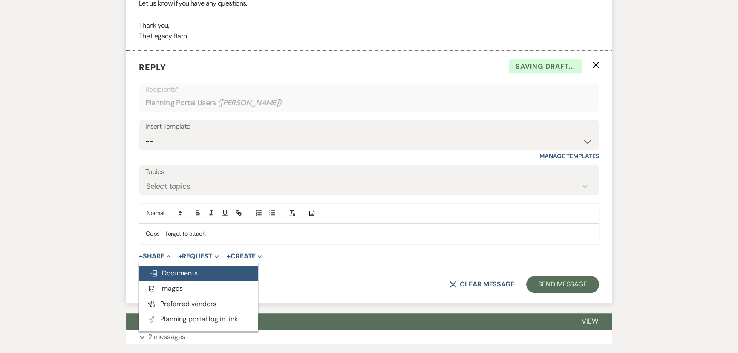
click at [163, 273] on span "Doc Upload Documents" at bounding box center [173, 272] width 49 height 9
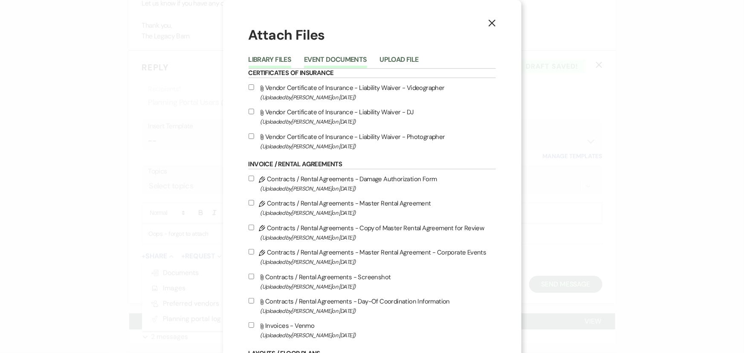
click at [312, 59] on button "Event Documents" at bounding box center [335, 62] width 63 height 12
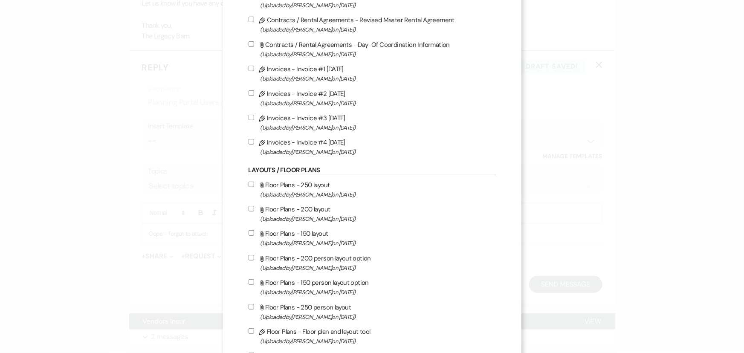
scroll to position [193, 0]
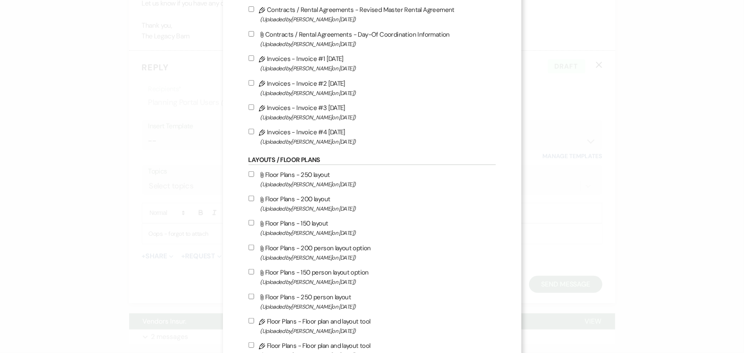
click at [248, 132] on input "Pencil Invoices - Invoice #4 9-19-2025 (Uploaded by Gina Green on Sep 19th, 202…" at bounding box center [251, 132] width 6 height 6
checkbox input "true"
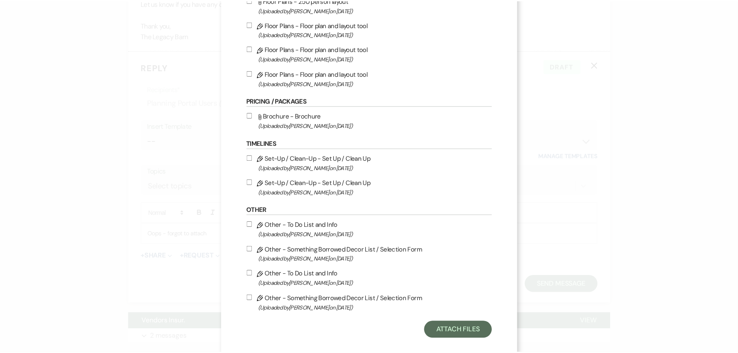
scroll to position [503, 0]
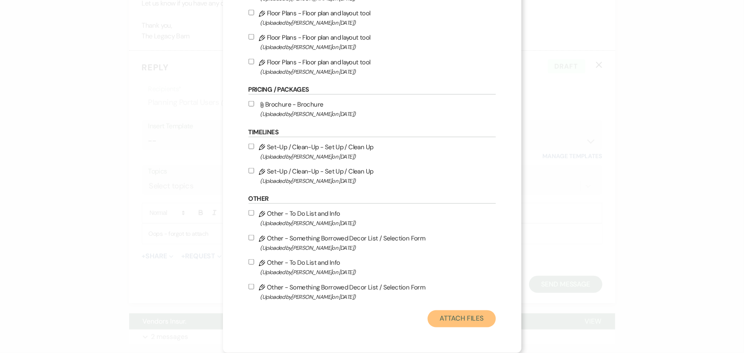
click at [439, 311] on button "Attach Files" at bounding box center [461, 318] width 68 height 17
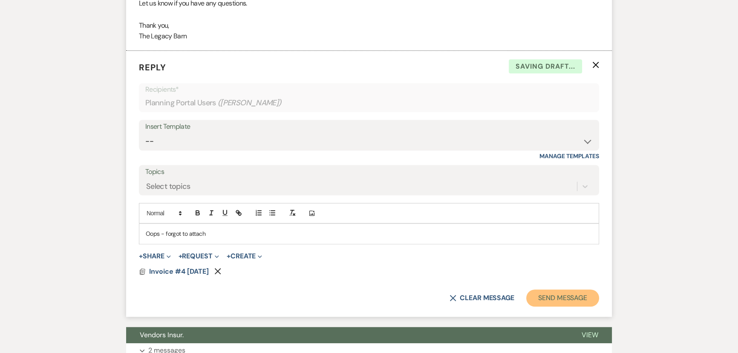
click at [546, 300] on button "Send Message" at bounding box center [562, 297] width 73 height 17
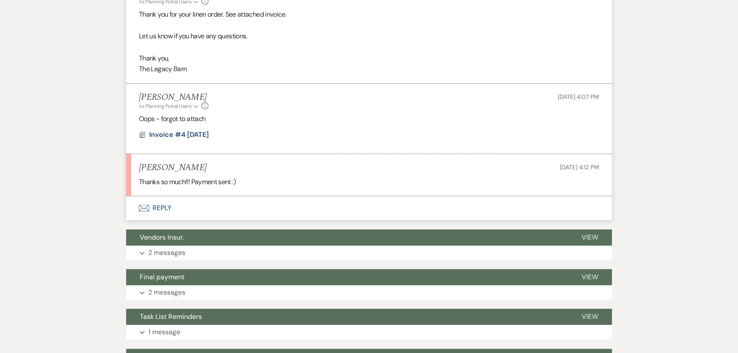
scroll to position [667, 0]
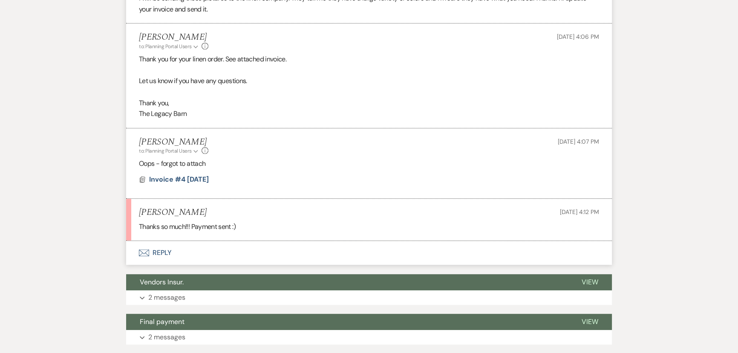
click at [155, 253] on button "Envelope Reply" at bounding box center [369, 253] width 486 height 24
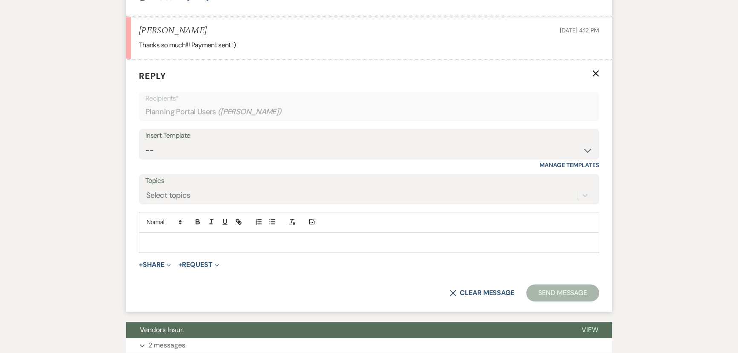
scroll to position [857, 0]
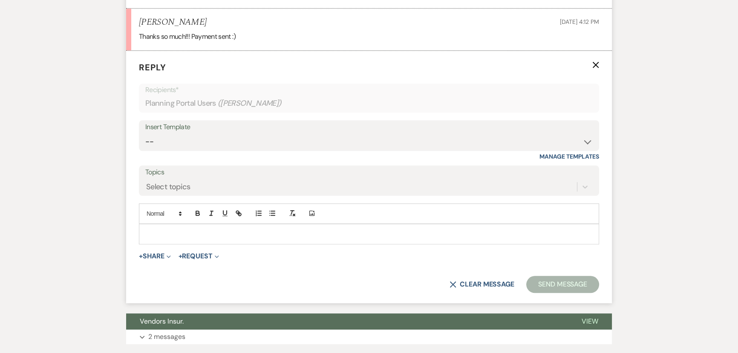
click at [153, 230] on p at bounding box center [369, 233] width 447 height 9
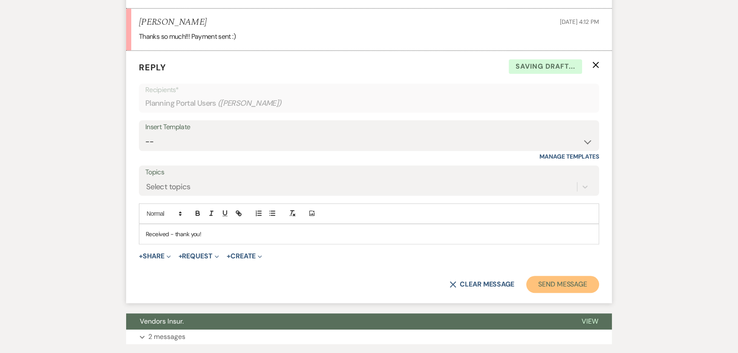
click at [567, 283] on button "Send Message" at bounding box center [562, 284] width 73 height 17
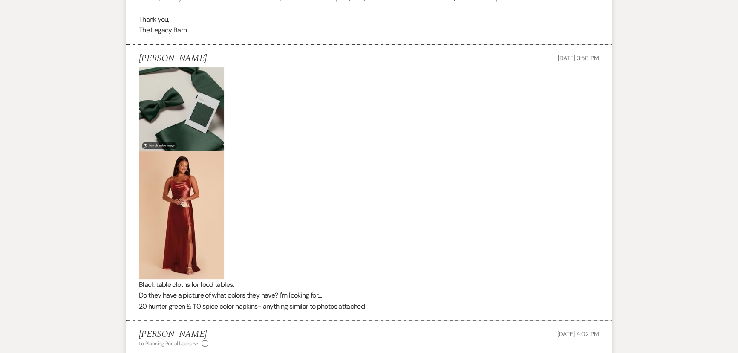
scroll to position [160, 0]
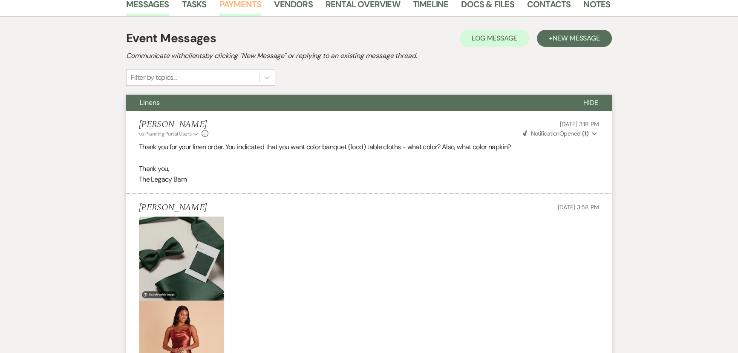
click at [238, 2] on link "Payments" at bounding box center [240, 6] width 42 height 19
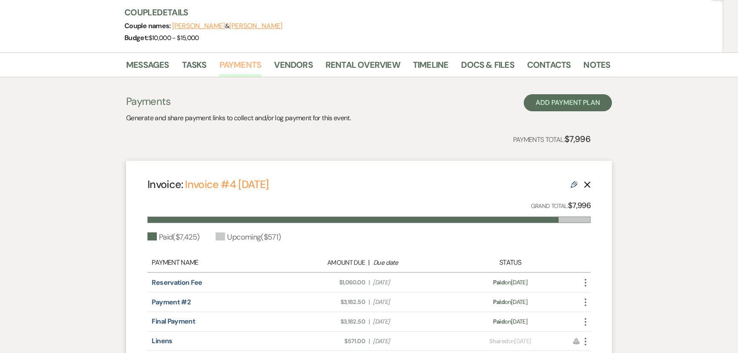
scroll to position [200, 0]
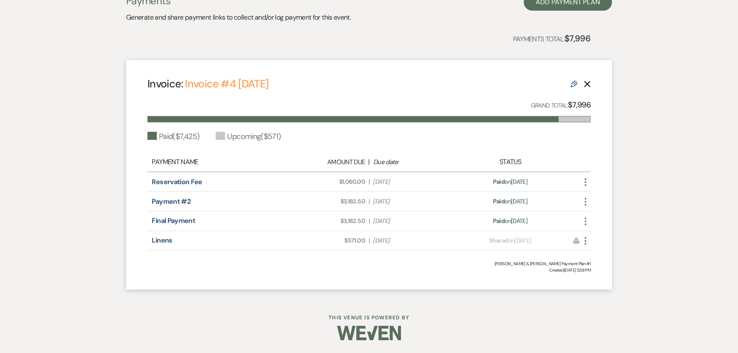
click at [585, 242] on icon "More" at bounding box center [585, 241] width 10 height 10
click at [603, 286] on button "Check Mark Mark as Paid" at bounding box center [623, 286] width 86 height 14
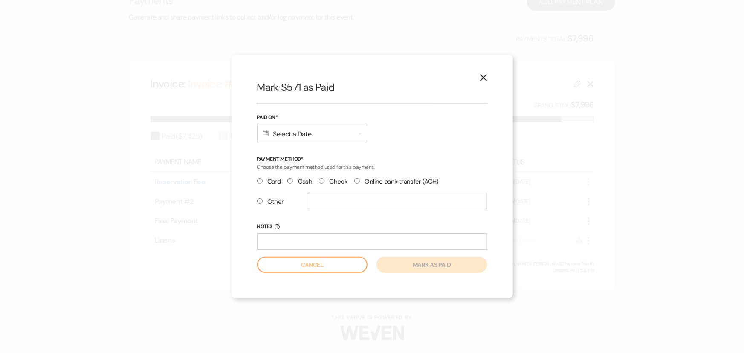
click at [287, 135] on div "Calendar Select a Date Expand" at bounding box center [312, 133] width 110 height 19
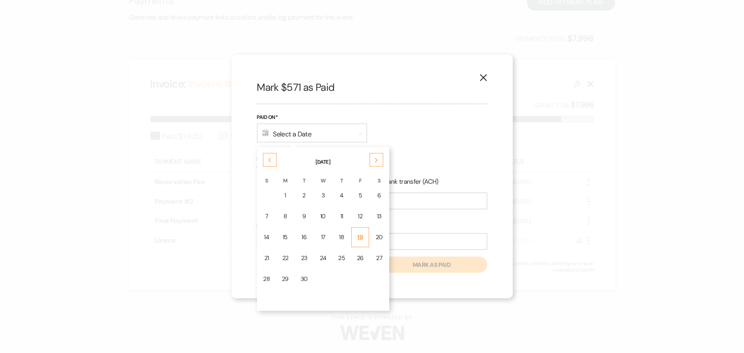
click at [358, 238] on div "19" at bounding box center [360, 237] width 7 height 9
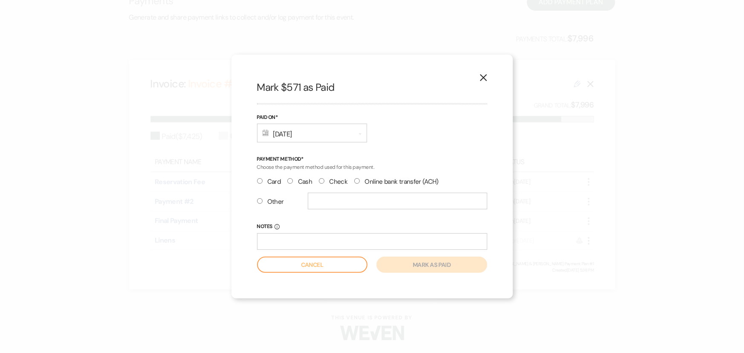
click at [260, 200] on input "Other" at bounding box center [260, 201] width 6 height 6
radio input "true"
click at [317, 205] on input "text" at bounding box center [397, 201] width 179 height 17
type input "V"
click at [391, 263] on button "Mark as paid" at bounding box center [431, 265] width 110 height 16
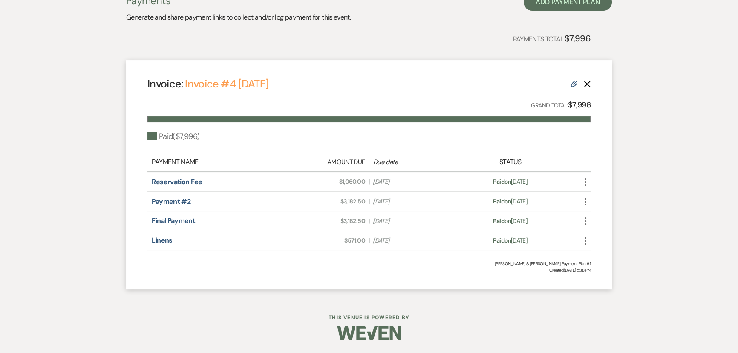
scroll to position [0, 0]
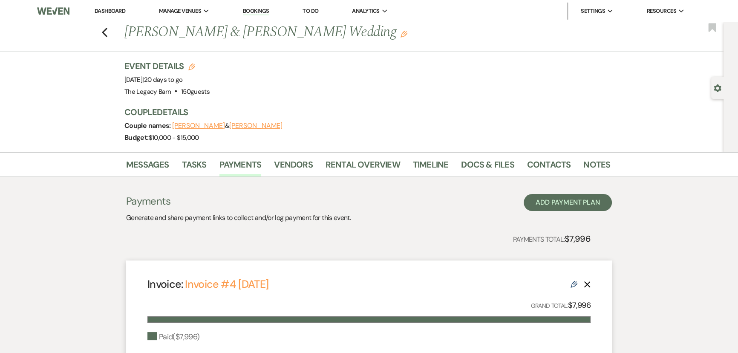
click at [114, 12] on link "Dashboard" at bounding box center [110, 10] width 31 height 7
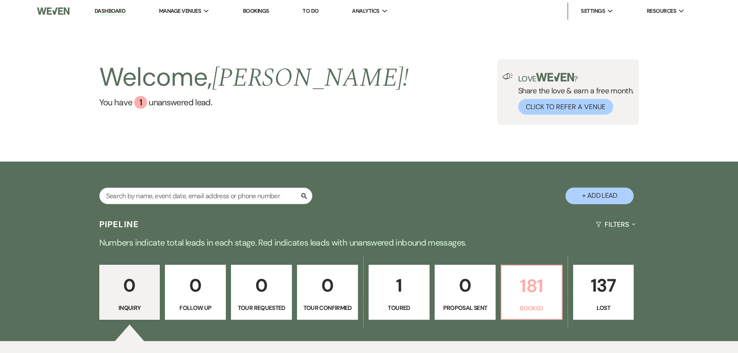
click at [535, 287] on p "181" at bounding box center [532, 285] width 50 height 29
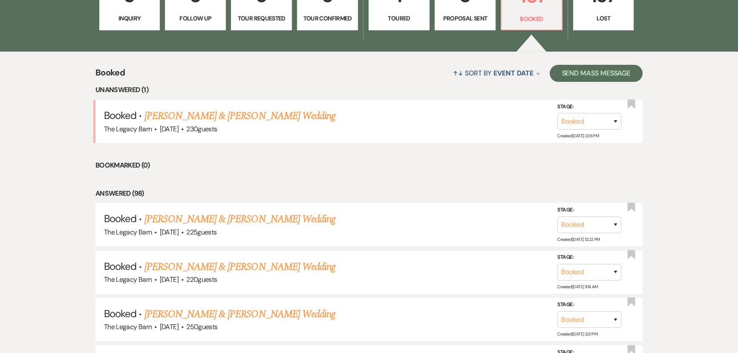
scroll to position [307, 0]
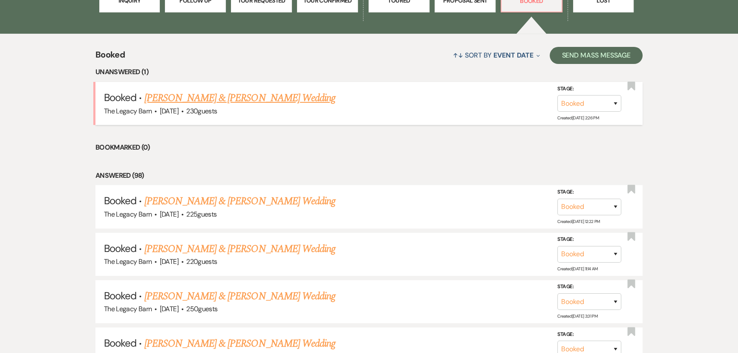
click at [286, 102] on link "[PERSON_NAME] & [PERSON_NAME] Wedding" at bounding box center [239, 97] width 191 height 15
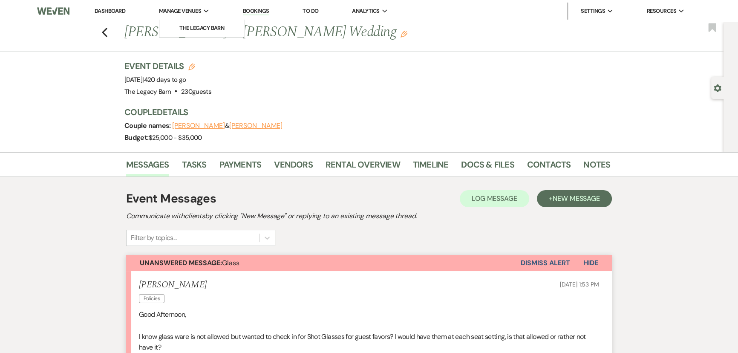
click at [188, 9] on span "Manage Venues" at bounding box center [180, 11] width 42 height 9
click at [109, 12] on link "Dashboard" at bounding box center [110, 10] width 31 height 7
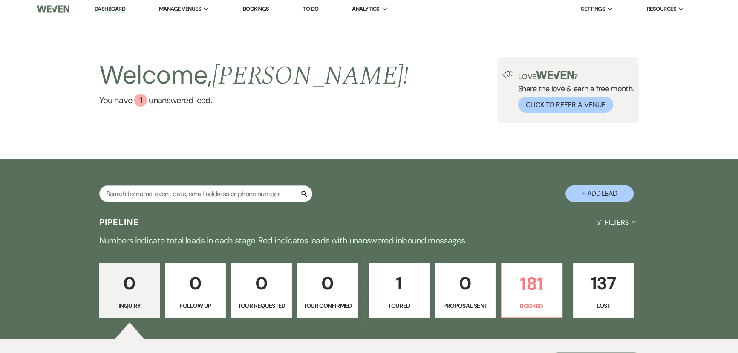
scroll to position [114, 0]
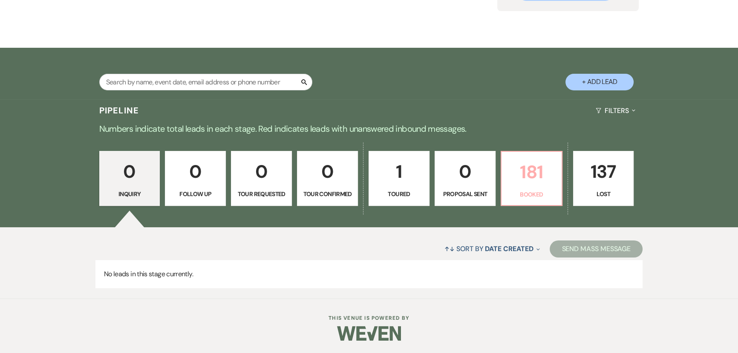
click at [513, 190] on p "Booked" at bounding box center [532, 194] width 50 height 9
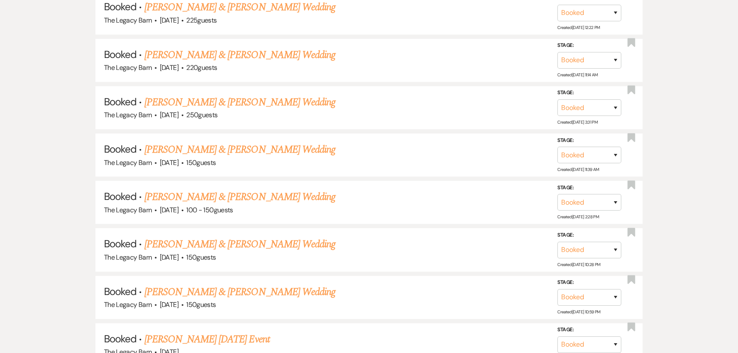
scroll to position [540, 0]
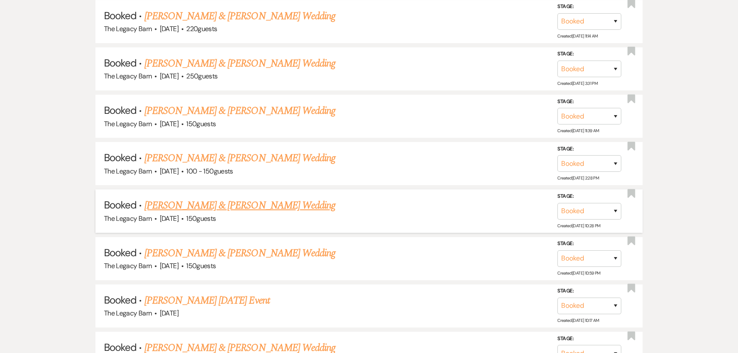
click at [224, 200] on link "[PERSON_NAME] & [PERSON_NAME] Wedding" at bounding box center [239, 205] width 191 height 15
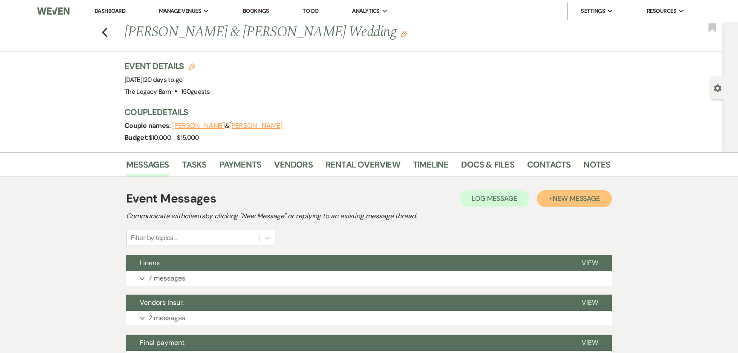
click at [564, 200] on span "New Message" at bounding box center [576, 198] width 47 height 9
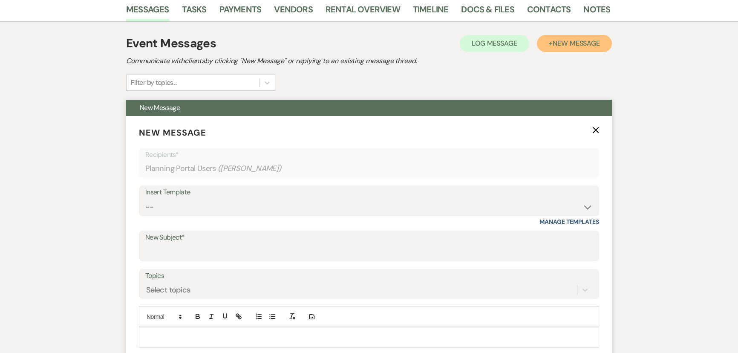
scroll to position [310, 0]
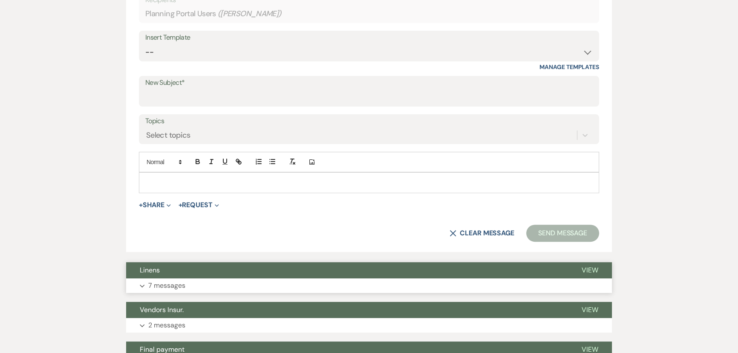
click at [190, 271] on button "Linens" at bounding box center [347, 270] width 442 height 16
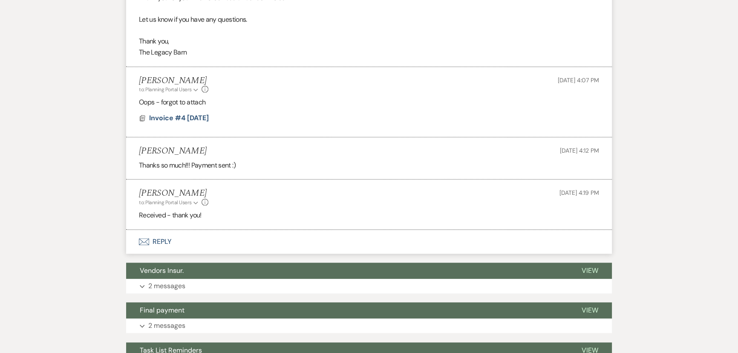
click at [166, 241] on button "Envelope Reply" at bounding box center [369, 242] width 486 height 24
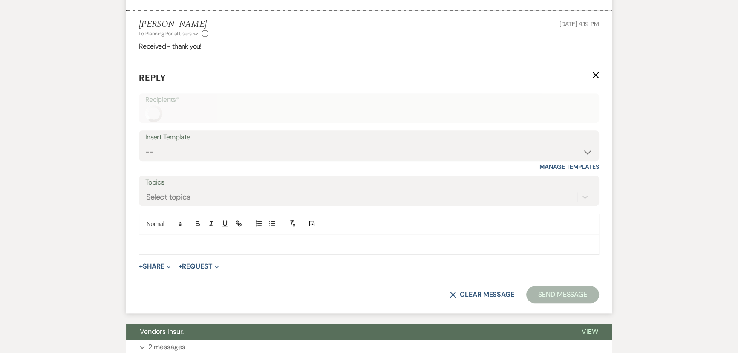
scroll to position [1224, 0]
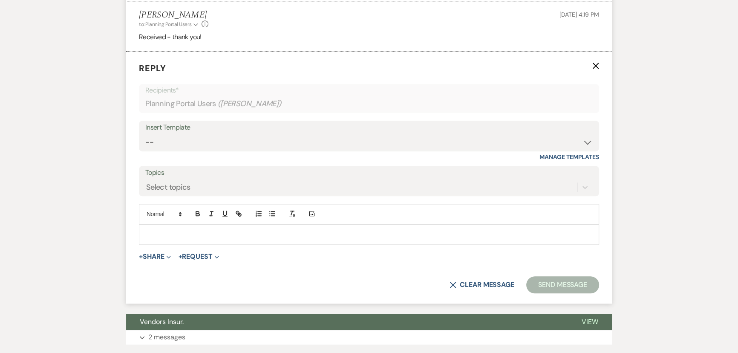
click at [164, 237] on p at bounding box center [369, 234] width 447 height 9
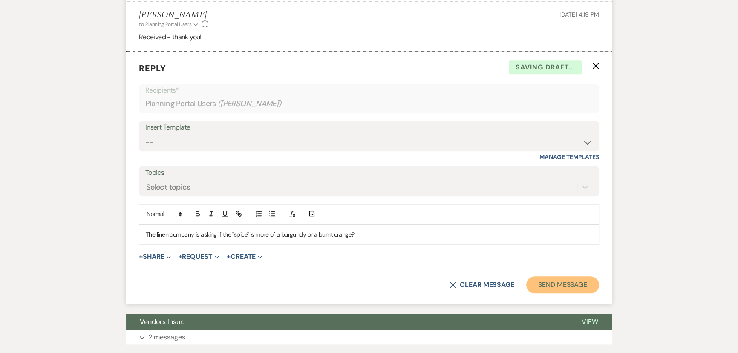
click at [539, 285] on button "Send Message" at bounding box center [562, 284] width 73 height 17
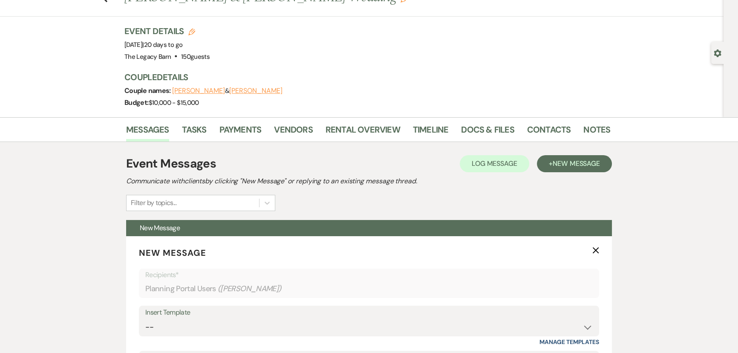
scroll to position [0, 0]
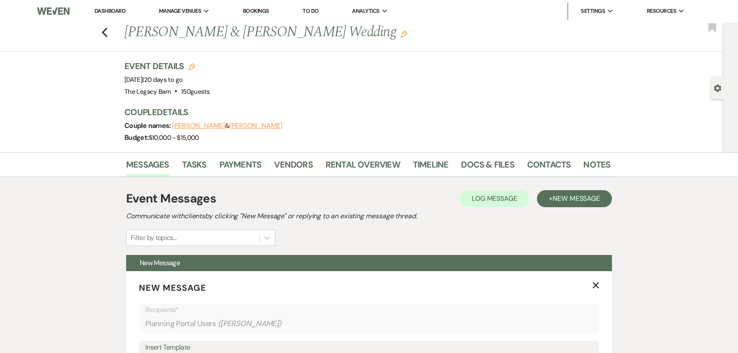
click at [110, 8] on link "Dashboard" at bounding box center [110, 10] width 31 height 7
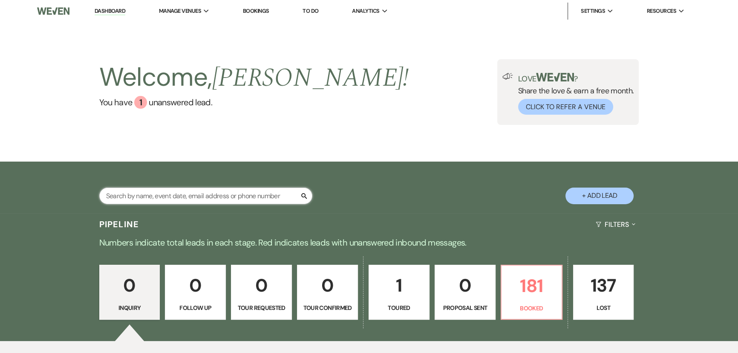
click at [121, 193] on input "text" at bounding box center [205, 196] width 213 height 17
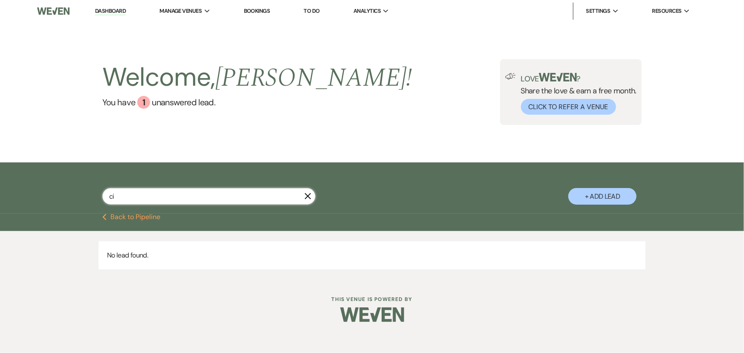
type input "c"
type input "shannon"
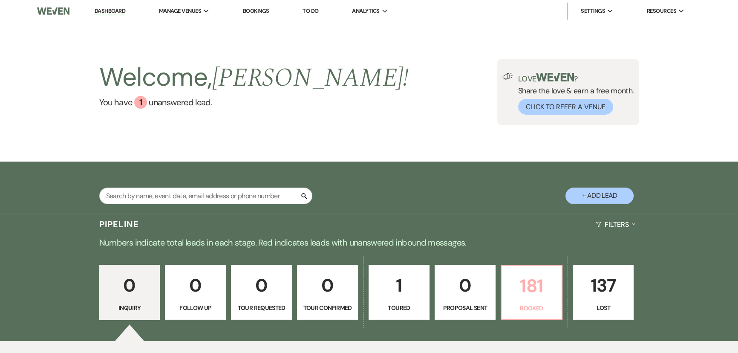
click at [527, 293] on p "181" at bounding box center [532, 285] width 50 height 29
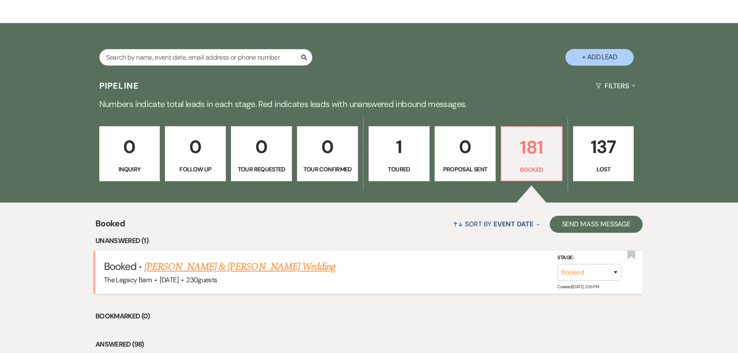
scroll to position [153, 0]
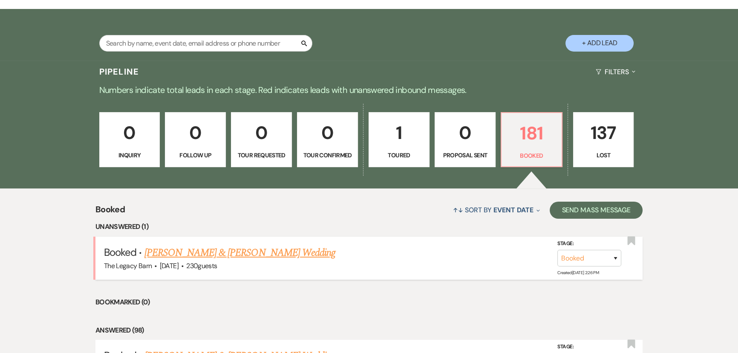
click at [233, 250] on link "[PERSON_NAME] & [PERSON_NAME] Wedding" at bounding box center [239, 252] width 191 height 15
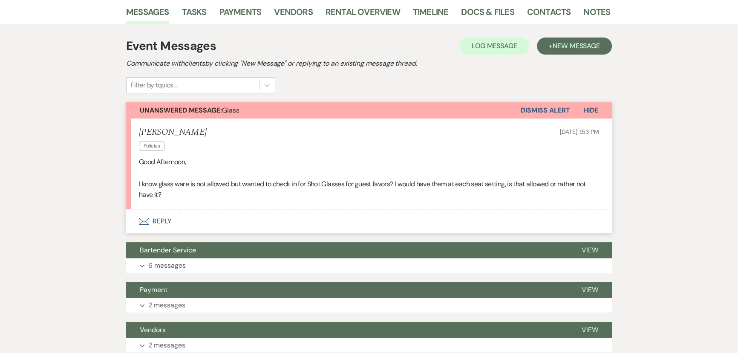
click at [162, 218] on button "Envelope Reply" at bounding box center [369, 221] width 486 height 24
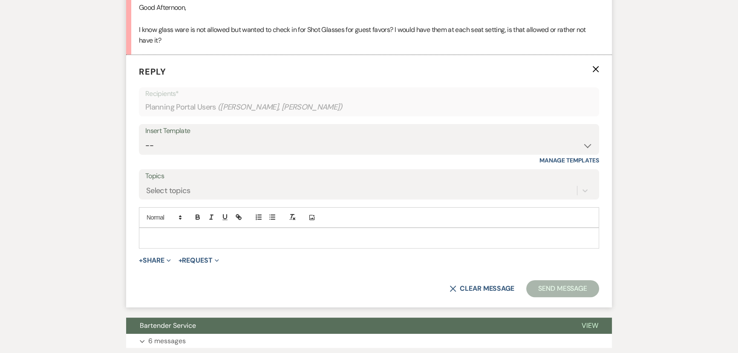
scroll to position [311, 0]
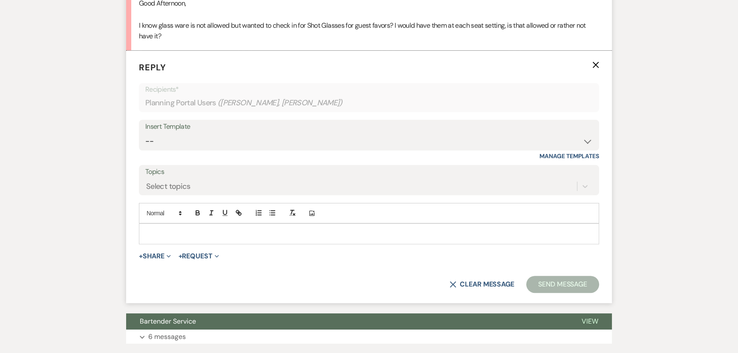
click at [156, 230] on p at bounding box center [369, 233] width 447 height 9
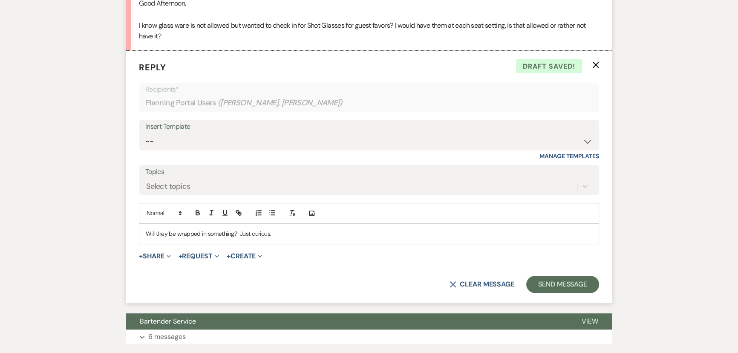
click at [145, 231] on div "Will they be wrapped in something? Just curious." at bounding box center [368, 234] width 459 height 20
click at [546, 282] on button "Send Message" at bounding box center [562, 284] width 73 height 17
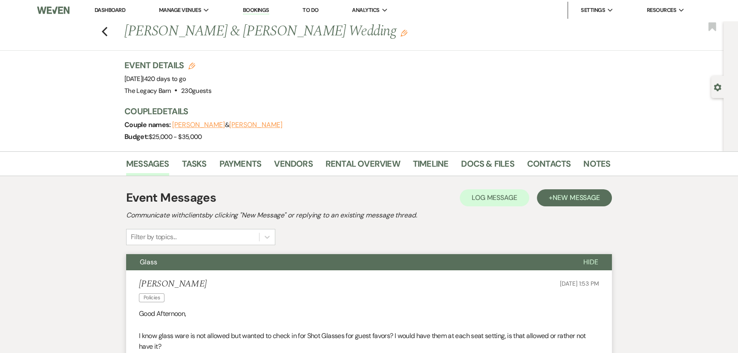
scroll to position [0, 0]
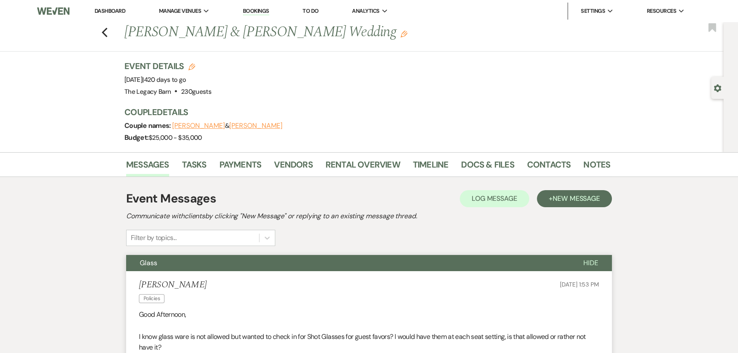
click at [111, 9] on link "Dashboard" at bounding box center [110, 10] width 31 height 7
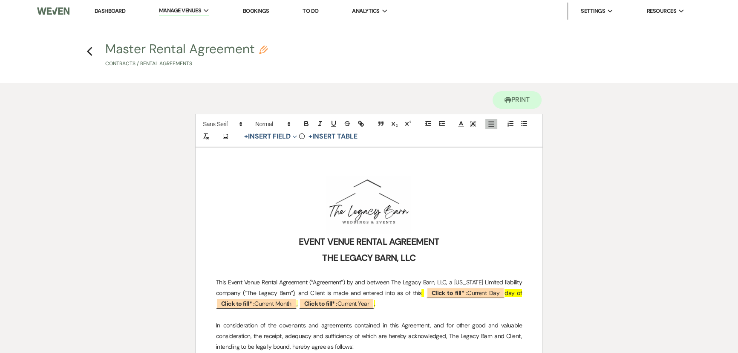
click at [105, 9] on link "Dashboard" at bounding box center [110, 10] width 31 height 7
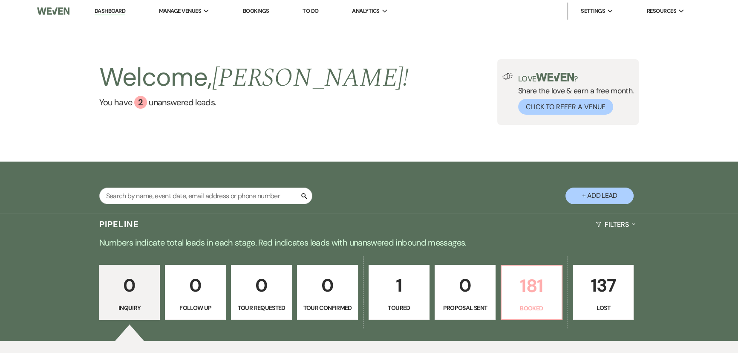
click at [528, 291] on p "181" at bounding box center [532, 285] width 50 height 29
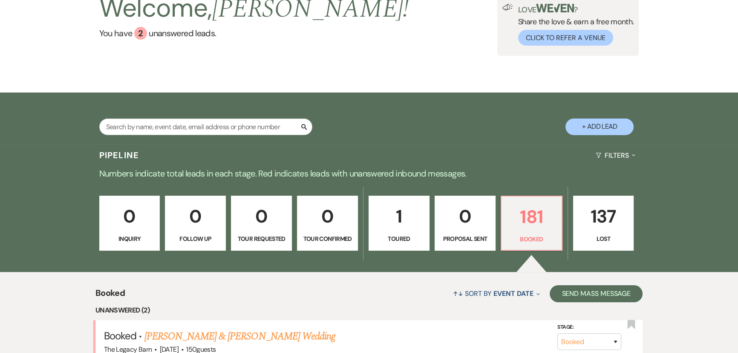
scroll to position [193, 0]
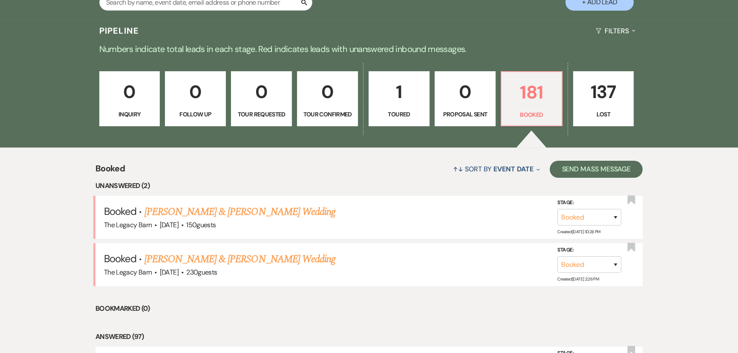
drag, startPoint x: 249, startPoint y: 206, endPoint x: 317, endPoint y: 150, distance: 87.2
click at [249, 206] on link "[PERSON_NAME] & [PERSON_NAME] Wedding" at bounding box center [239, 211] width 191 height 15
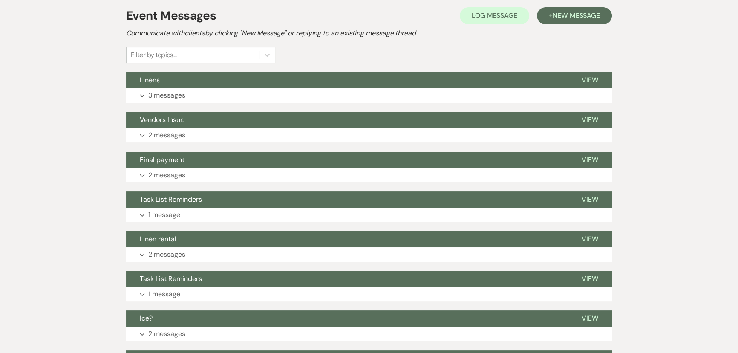
scroll to position [193, 0]
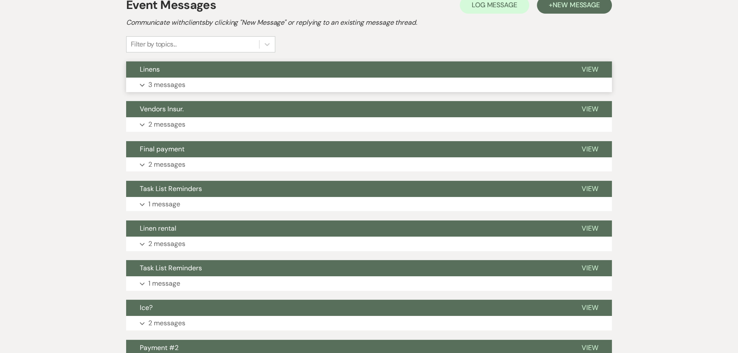
click at [195, 74] on button "Linens" at bounding box center [347, 69] width 442 height 16
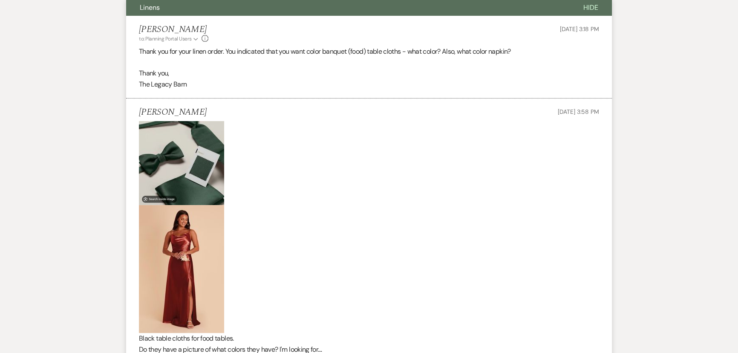
scroll to position [387, 0]
